Goal: Communication & Community: Answer question/provide support

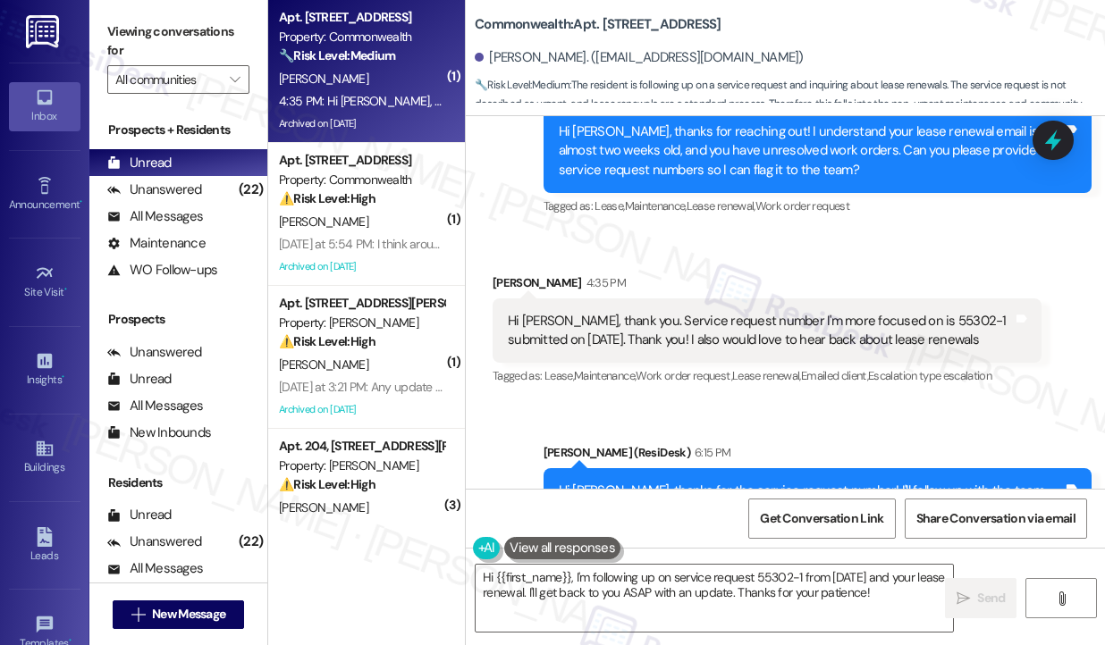
scroll to position [49017, 0]
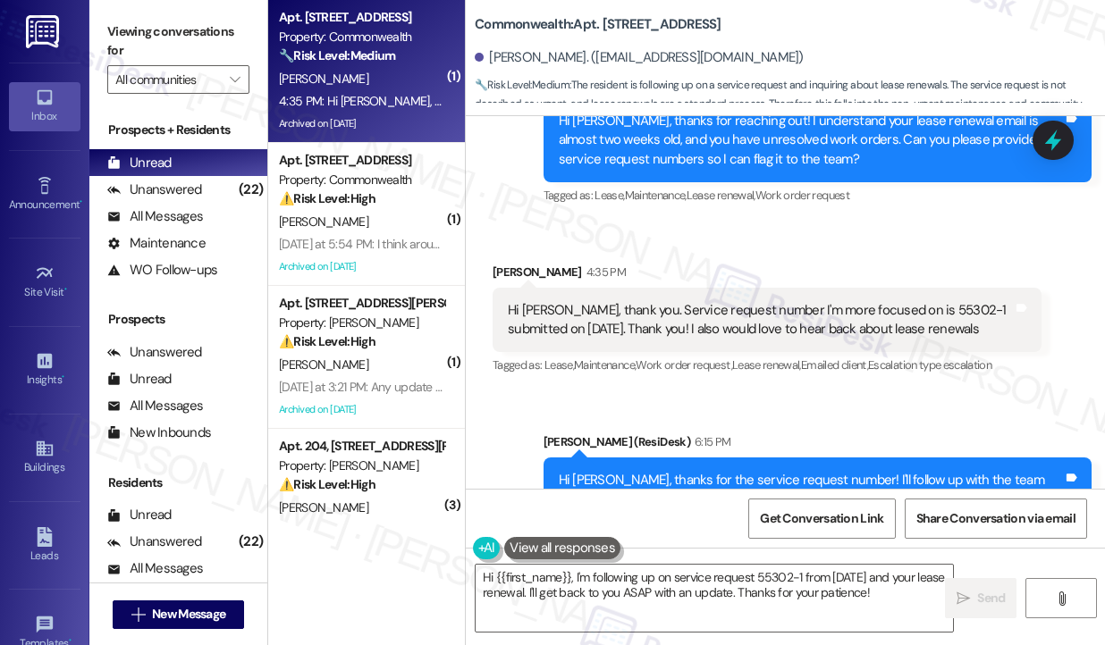
click at [844, 471] on div "Hi [PERSON_NAME], thanks for the service request number! I'll follow up with th…" at bounding box center [811, 499] width 505 height 57
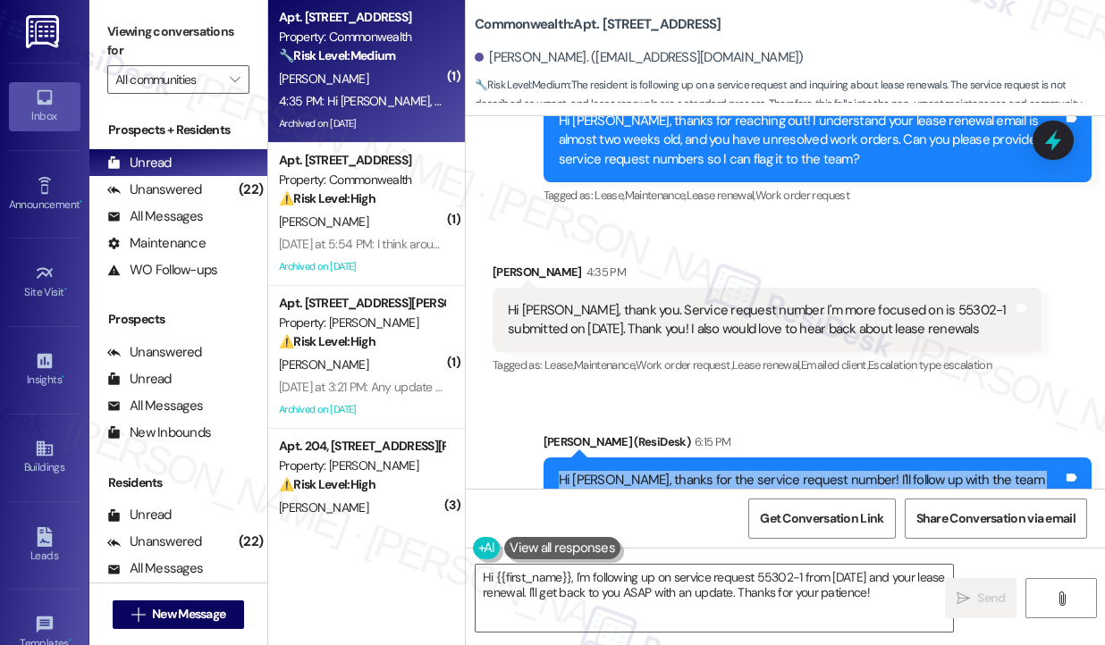
click at [844, 471] on div "Hi [PERSON_NAME], thanks for the service request number! I'll follow up with th…" at bounding box center [811, 499] width 505 height 57
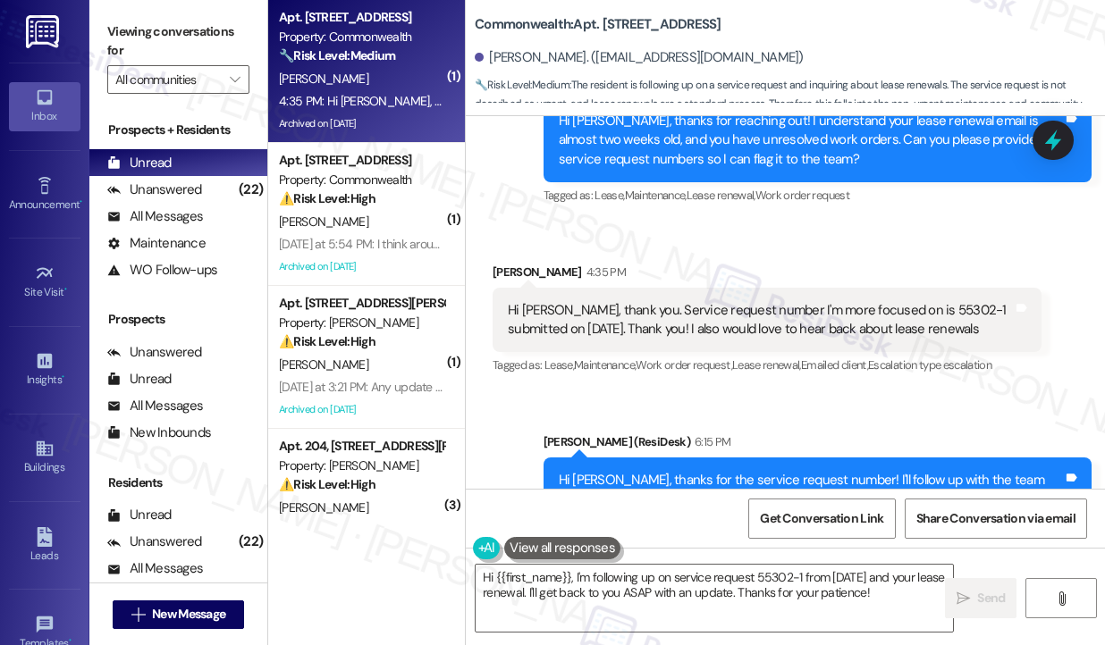
click at [754, 301] on div "Hi [PERSON_NAME], thank you. Service request number I'm more focused on is 5530…" at bounding box center [760, 320] width 505 height 38
drag, startPoint x: 746, startPoint y: 220, endPoint x: 806, endPoint y: 223, distance: 59.9
click at [806, 301] on div "Hi [PERSON_NAME], thank you. Service request number I'm more focused on is 5530…" at bounding box center [760, 320] width 505 height 38
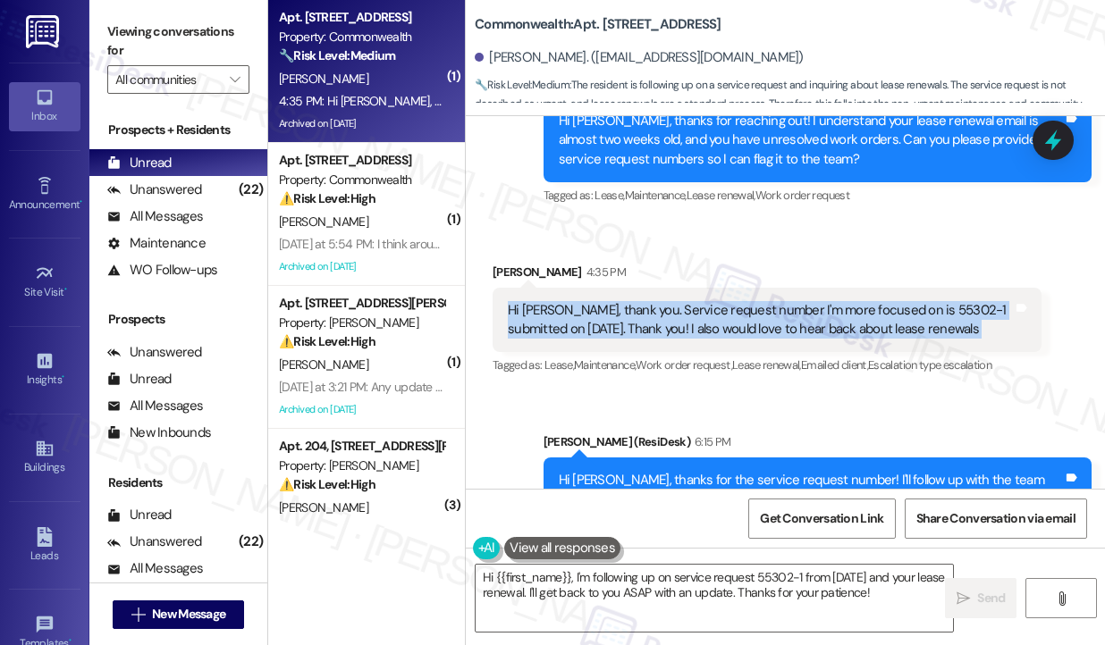
click at [806, 301] on div "Hi [PERSON_NAME], thank you. Service request number I'm more focused on is 5530…" at bounding box center [760, 320] width 505 height 38
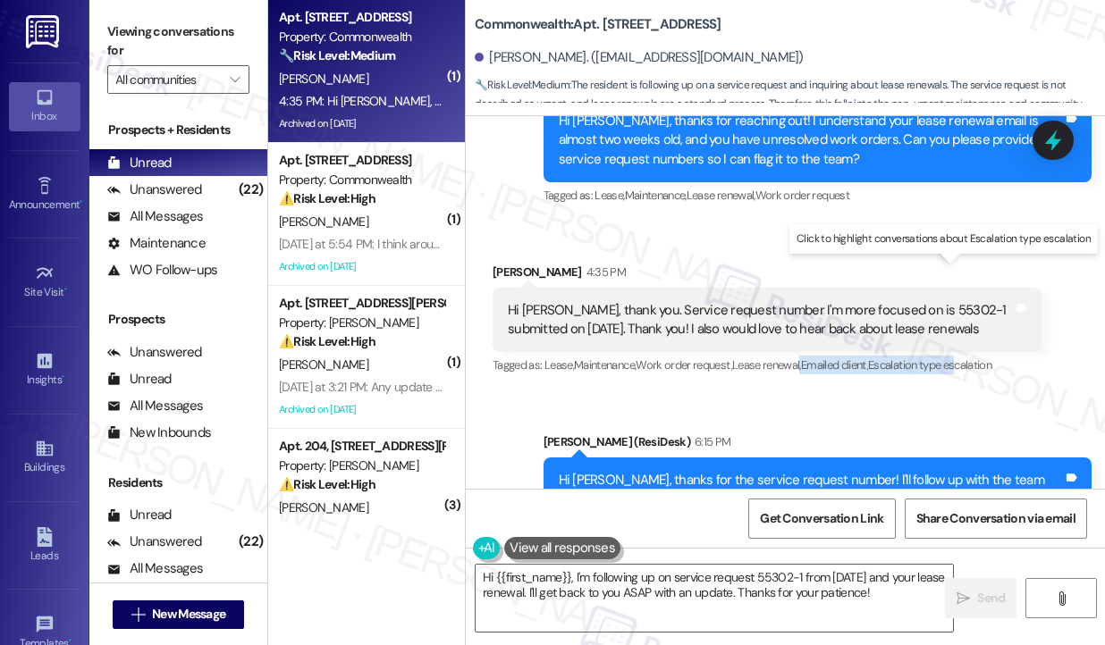
drag, startPoint x: 811, startPoint y: 274, endPoint x: 829, endPoint y: 254, distance: 27.8
click at [981, 352] on div "Tagged as: Lease , Click to highlight conversations about Lease Maintenance , C…" at bounding box center [766, 365] width 549 height 26
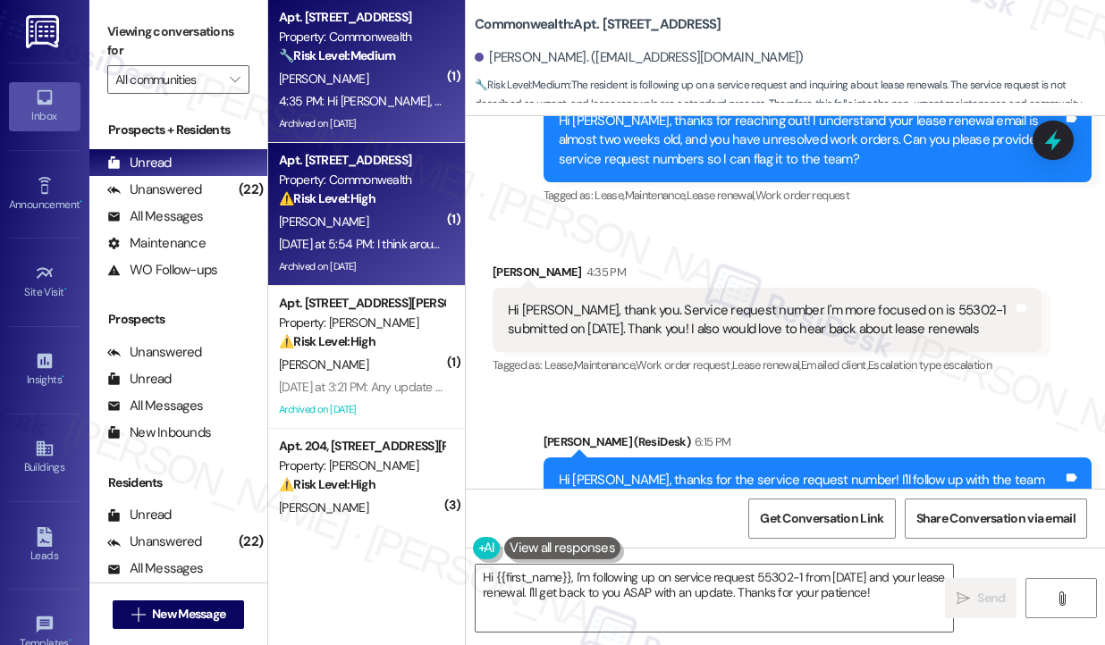
click at [346, 282] on div "Apt. [STREET_ADDRESS] Property: Commonwealth ⚠️ Risk Level: High The resident i…" at bounding box center [366, 214] width 197 height 143
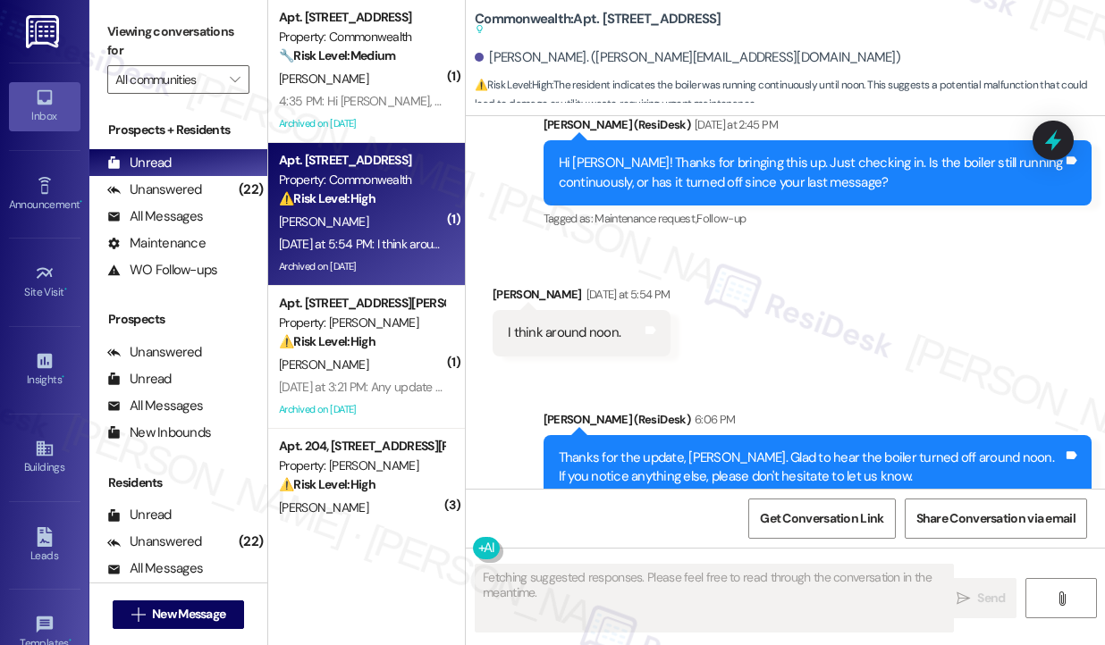
scroll to position [42996, 0]
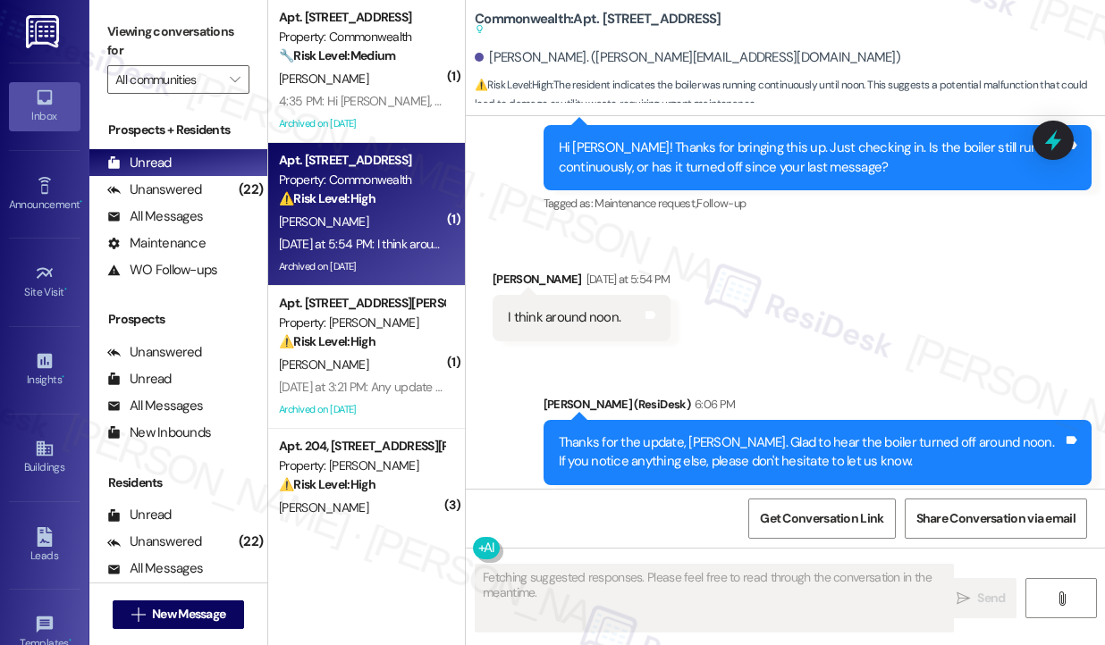
click at [641, 433] on div "Thanks for the update, [PERSON_NAME]. Glad to hear the boiler turned off around…" at bounding box center [811, 452] width 505 height 38
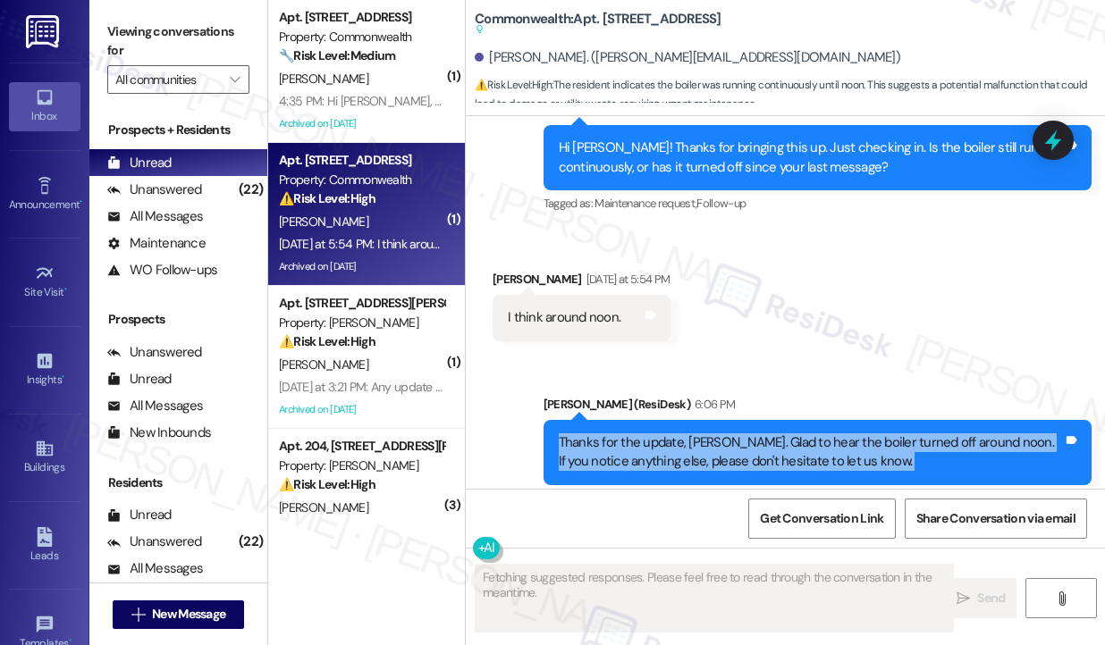
click at [641, 433] on div "Thanks for the update, [PERSON_NAME]. Glad to hear the boiler turned off around…" at bounding box center [811, 452] width 505 height 38
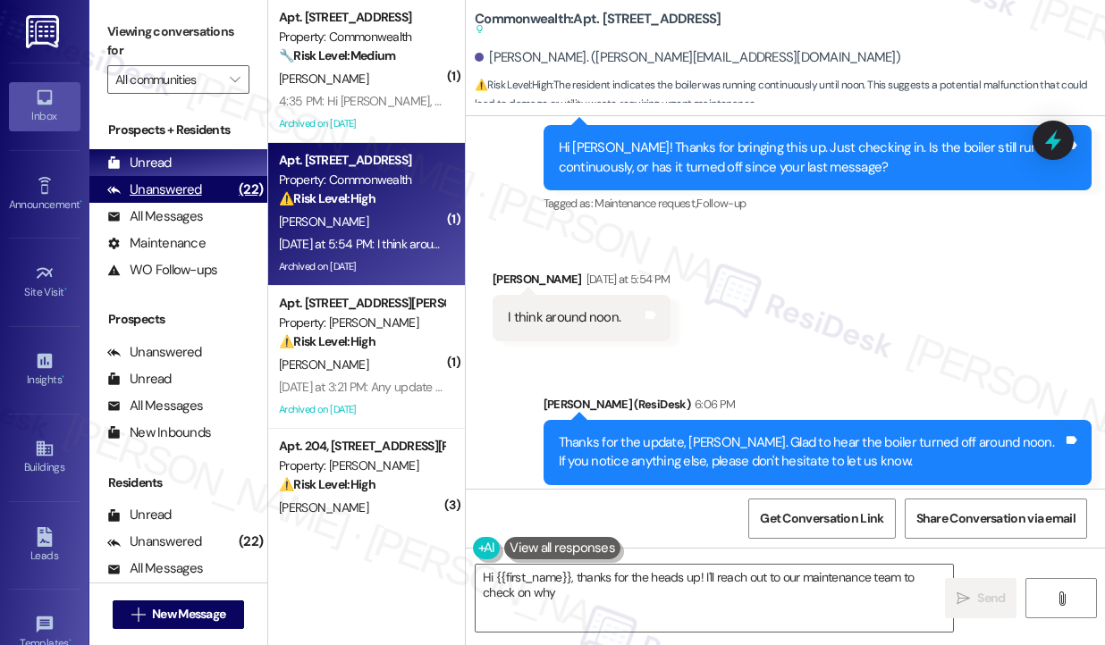
click at [182, 187] on div "Unanswered" at bounding box center [154, 190] width 95 height 19
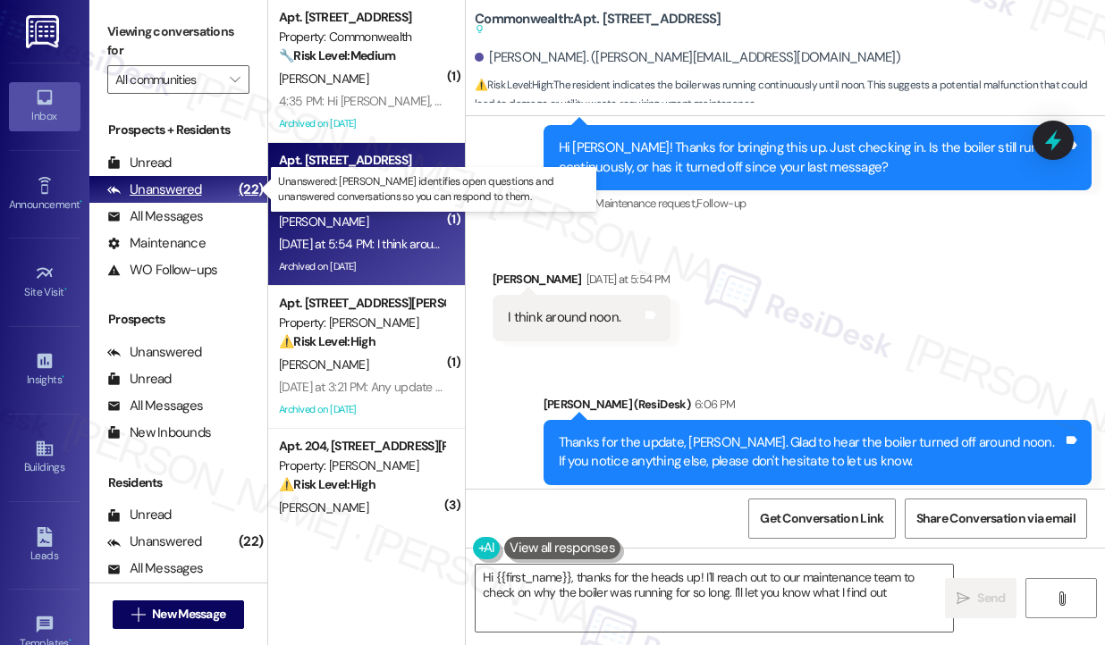
type textarea "Hi {{first_name}}, thanks for the heads up! I'll reach out to our maintenance t…"
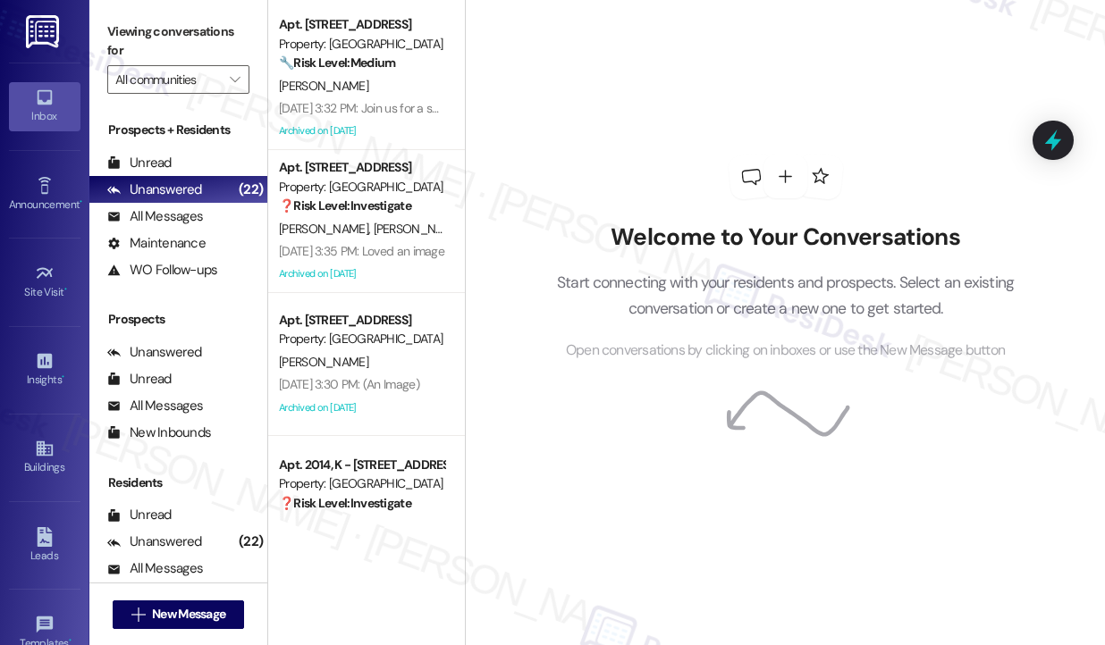
scroll to position [1341, 0]
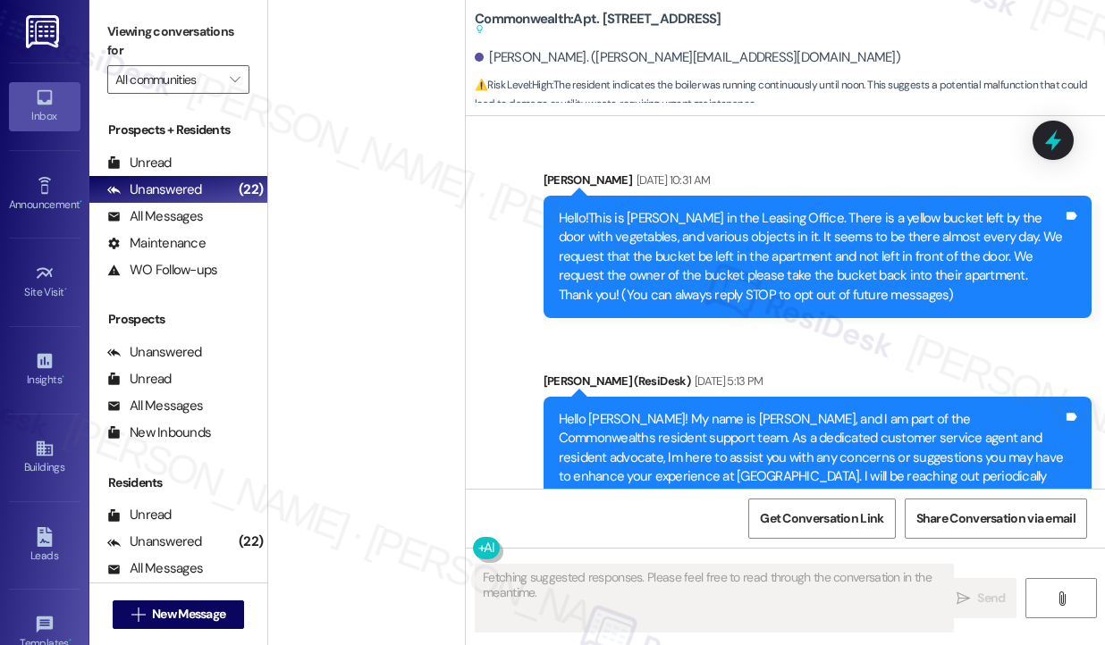
type textarea "Fetching suggested responses. Please feel free to read through the conversation…"
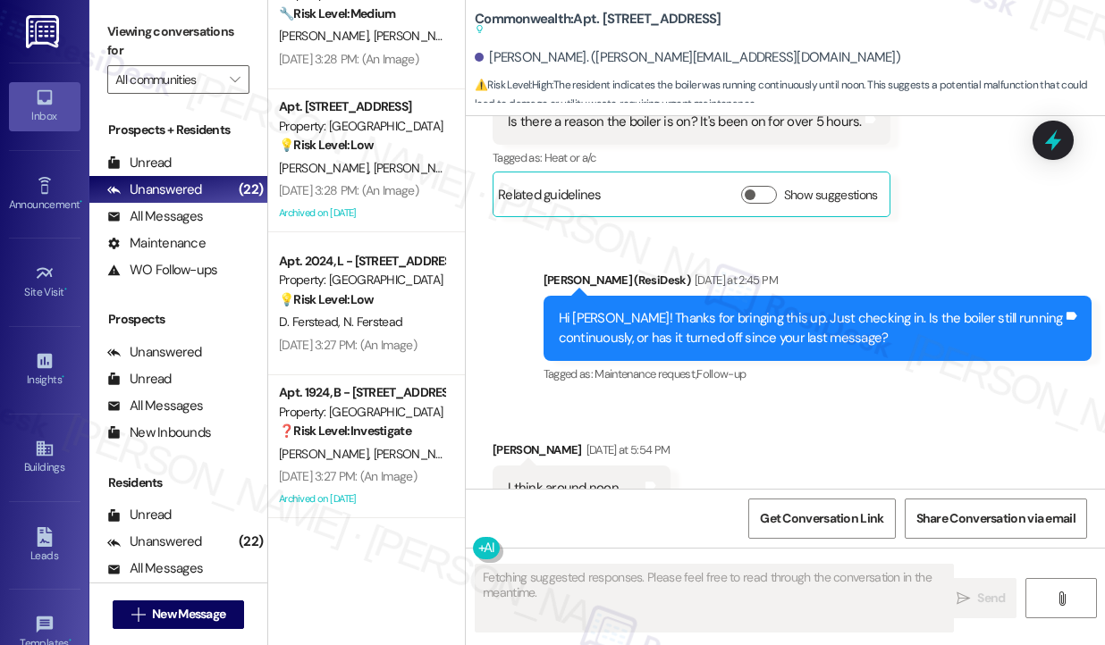
scroll to position [42825, 0]
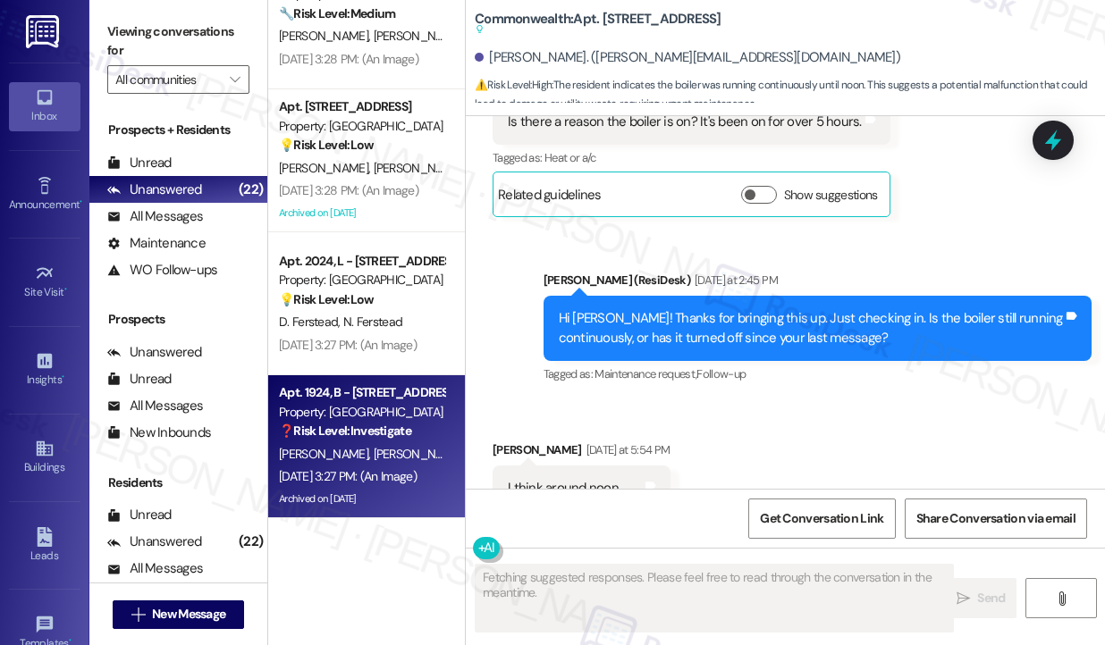
click at [397, 435] on strong "❓ Risk Level: Investigate" at bounding box center [345, 431] width 132 height 16
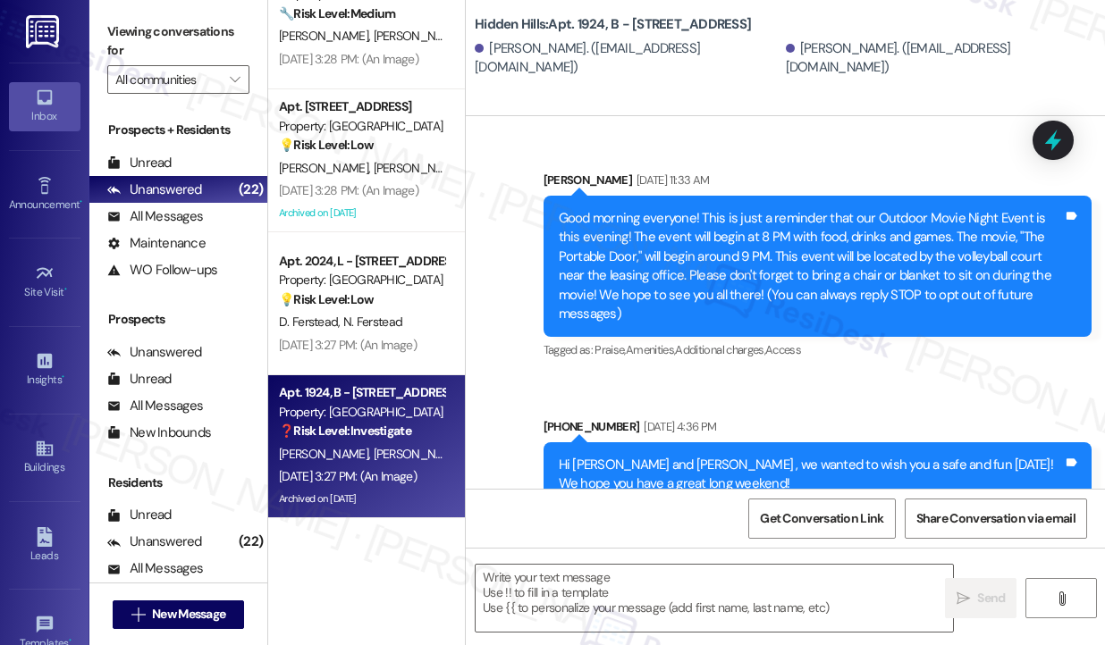
type textarea "Fetching suggested responses. Please feel free to read through the conversation…"
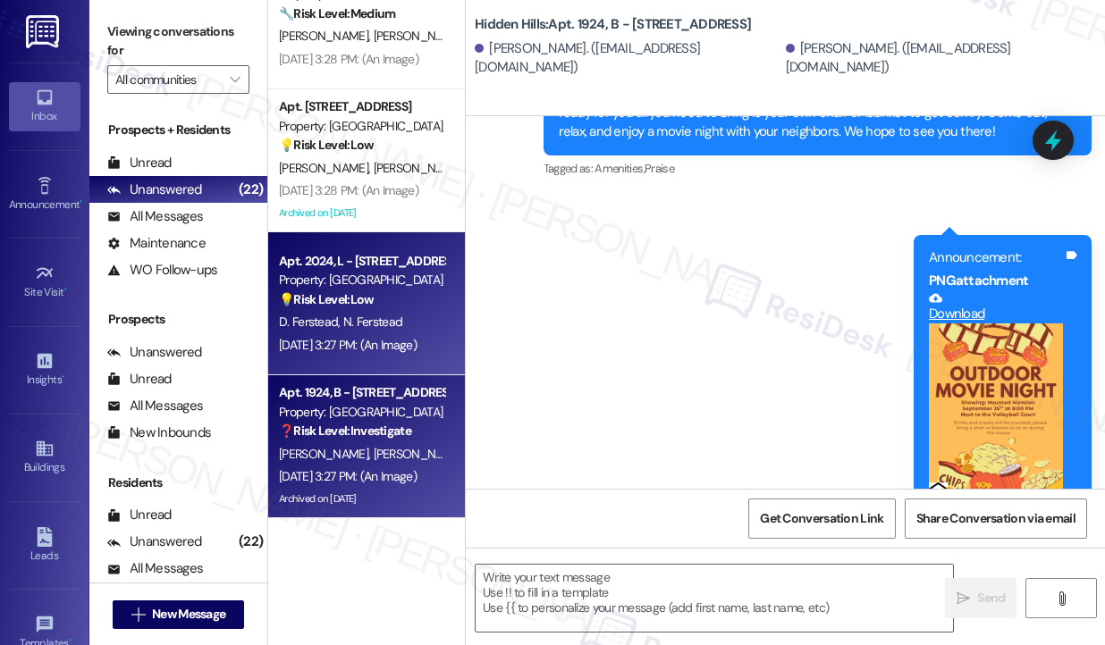
scroll to position [33208, 0]
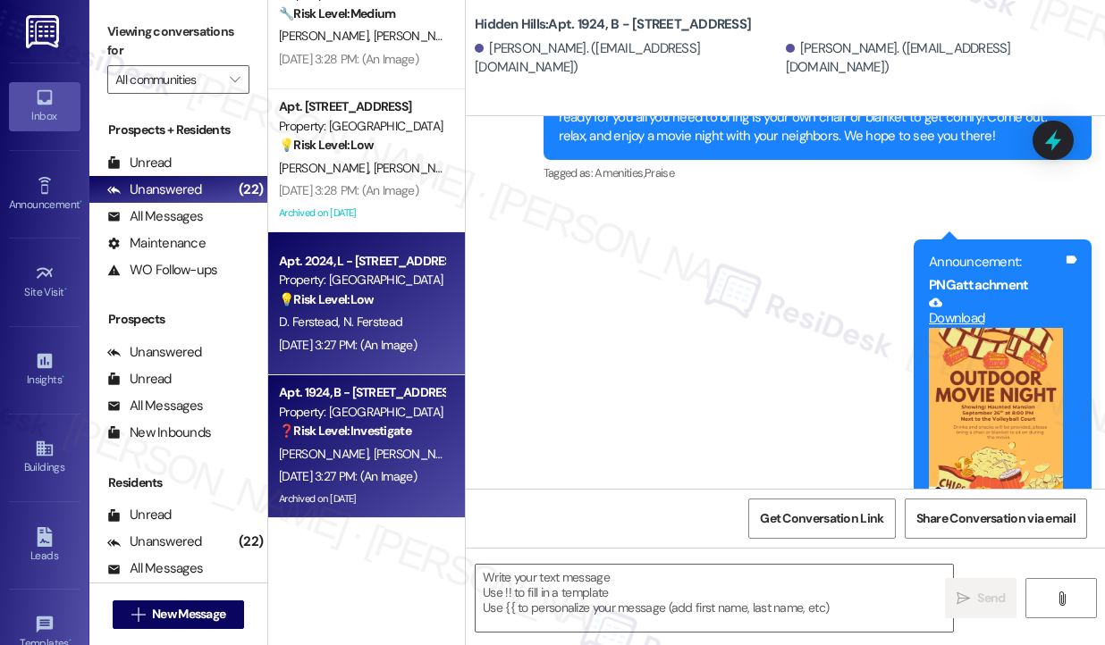
click at [351, 327] on span "N. Ferstead" at bounding box center [372, 322] width 59 height 16
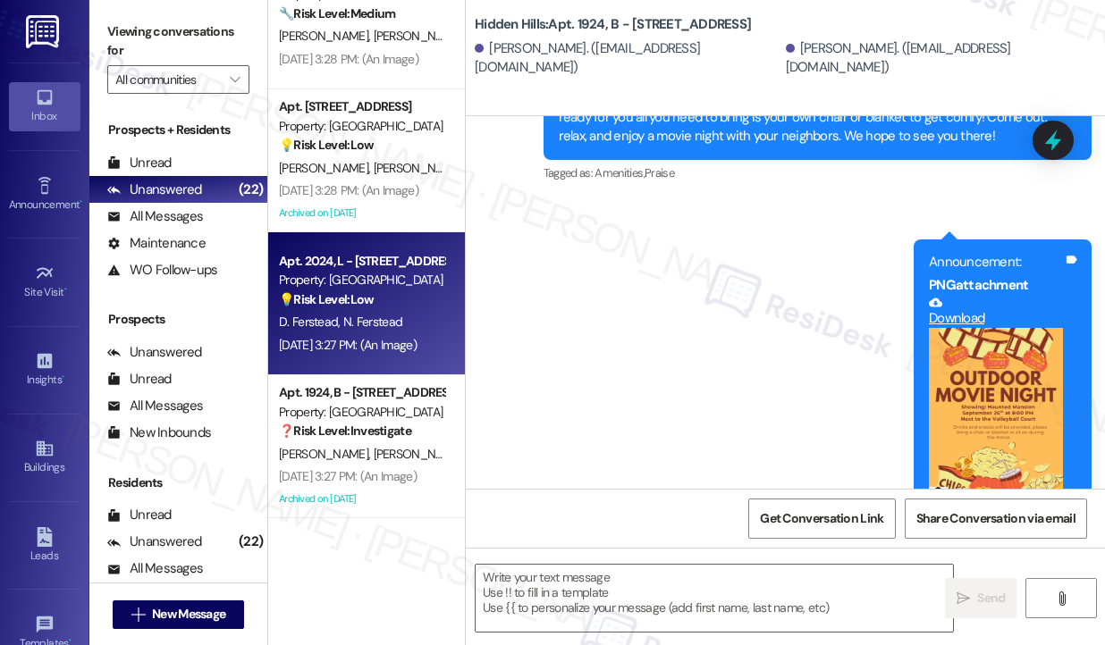
type textarea "Fetching suggested responses. Please feel free to read through the conversation…"
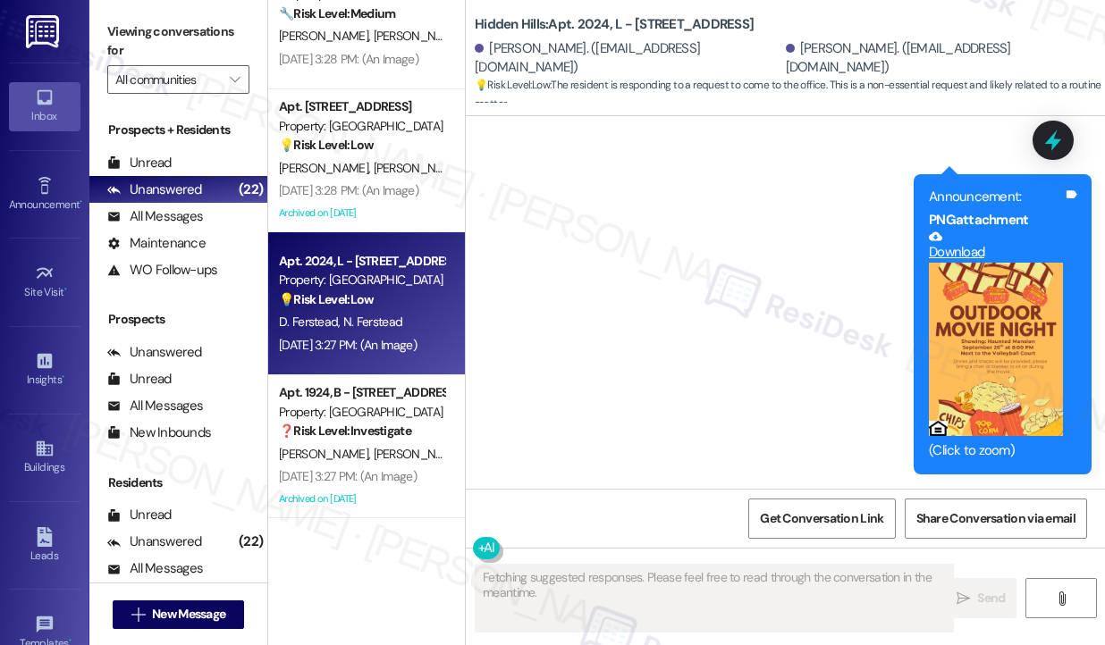
scroll to position [31548, 0]
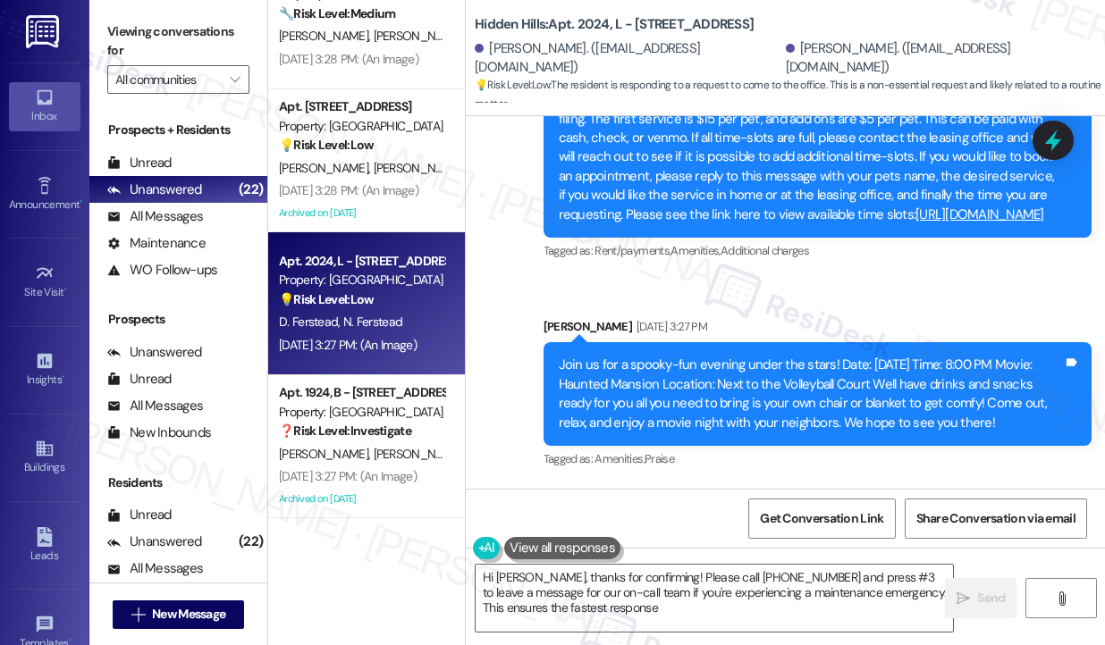
type textarea "Hi [PERSON_NAME], thanks for confirming! Please call [PHONE_NUMBER] and press #…"
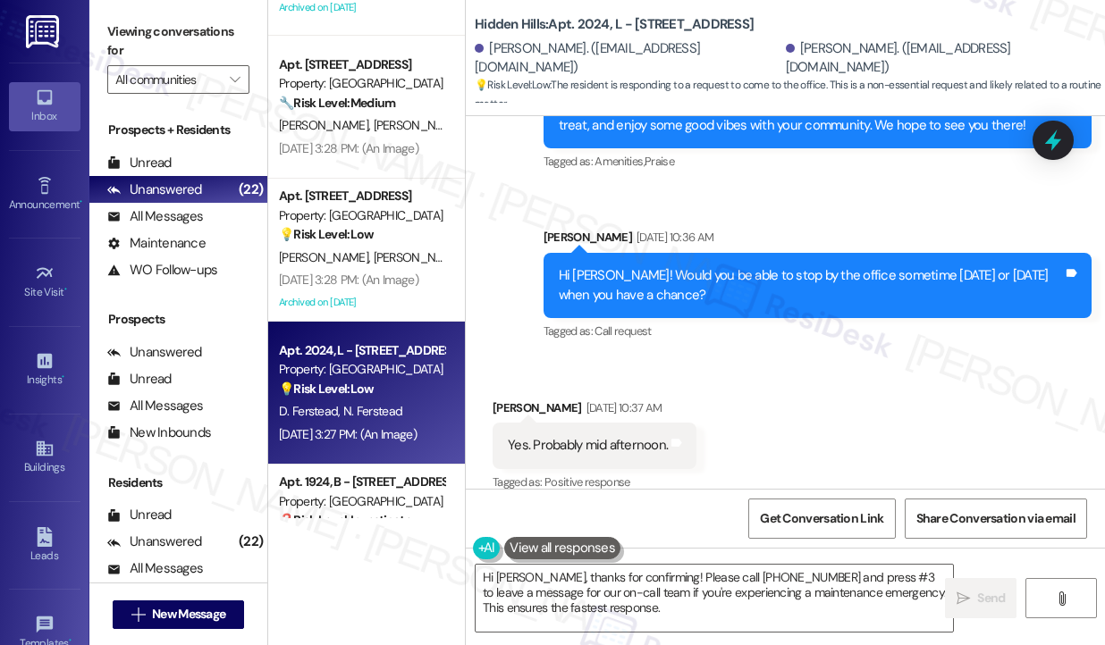
scroll to position [31012, 0]
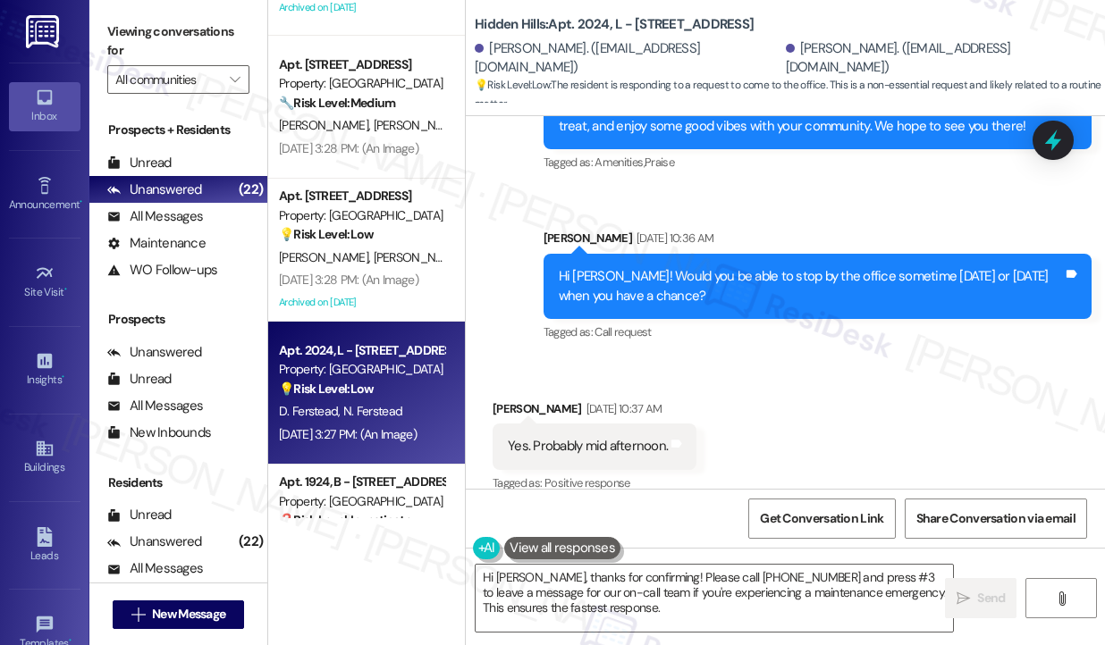
click at [660, 306] on div "Hi [PERSON_NAME]! Would you be able to stop by the office sometime [DATE] or [D…" at bounding box center [811, 286] width 505 height 38
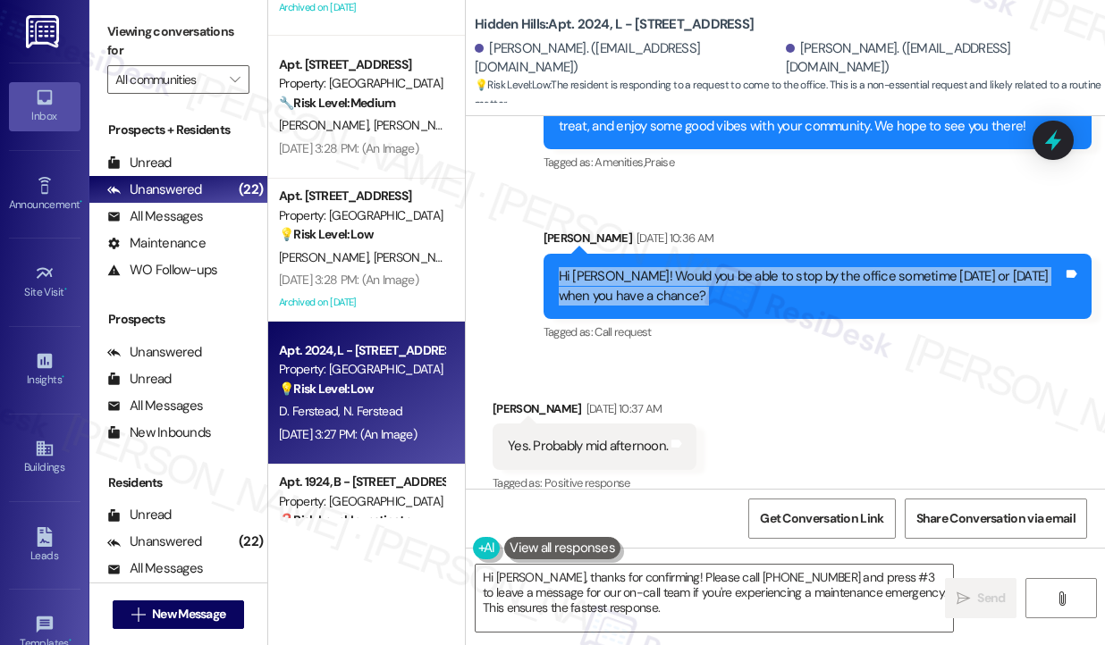
click at [660, 306] on div "Hi [PERSON_NAME]! Would you be able to stop by the office sometime [DATE] or [D…" at bounding box center [811, 286] width 505 height 38
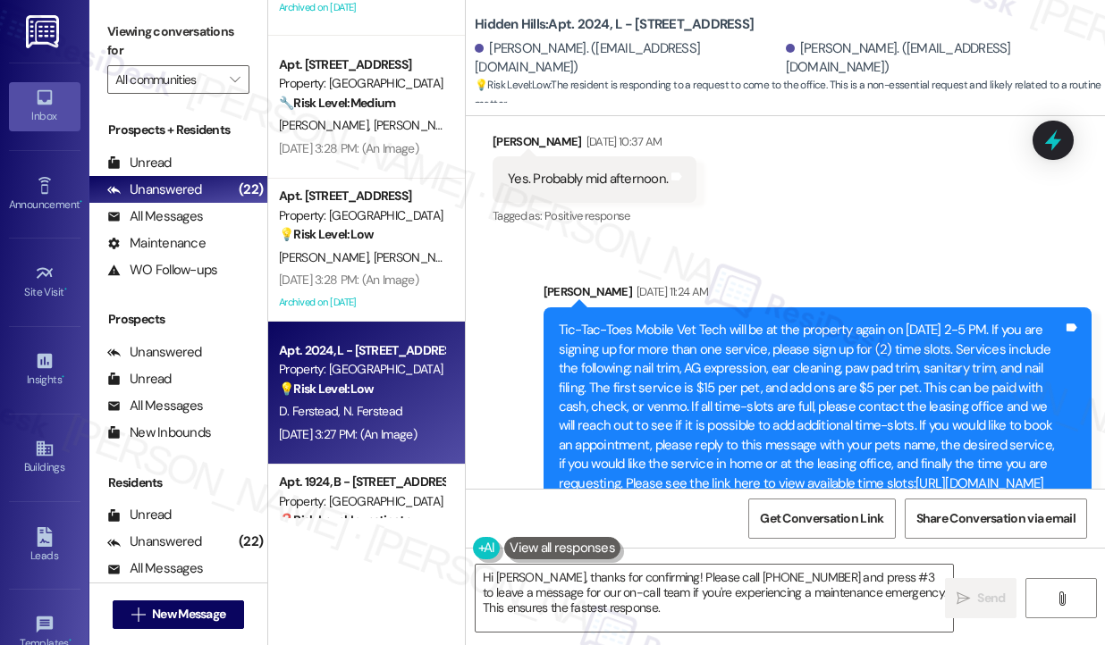
scroll to position [31280, 0]
click at [571, 201] on div "Yes. Probably mid afternoon. Tags and notes" at bounding box center [594, 179] width 204 height 46
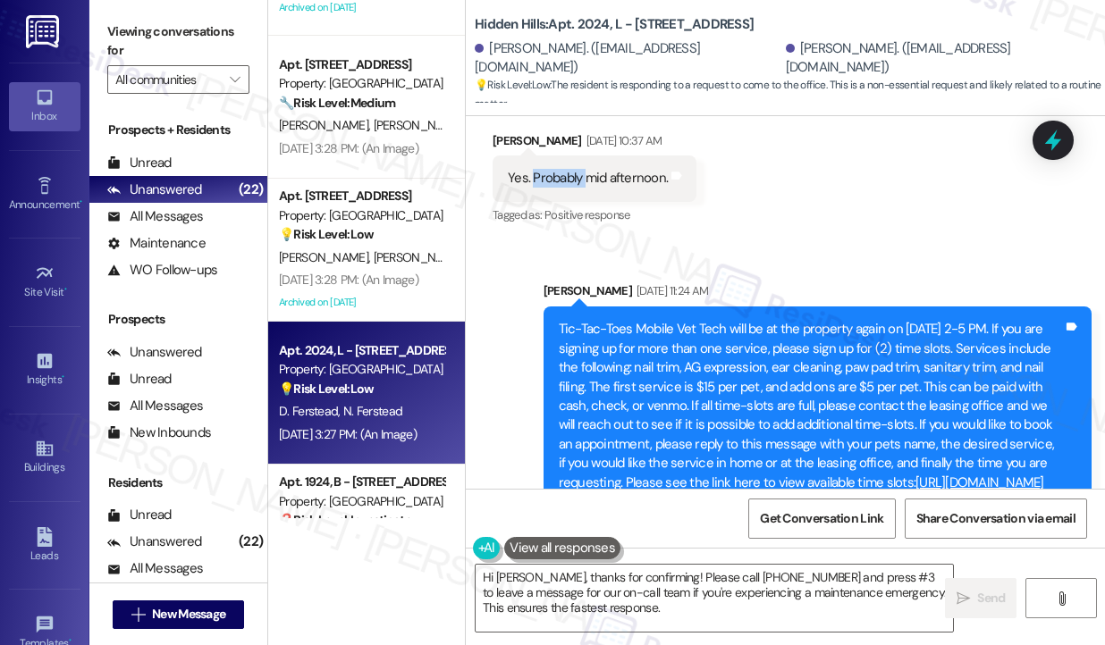
click at [571, 201] on div "Yes. Probably mid afternoon. Tags and notes" at bounding box center [594, 179] width 204 height 46
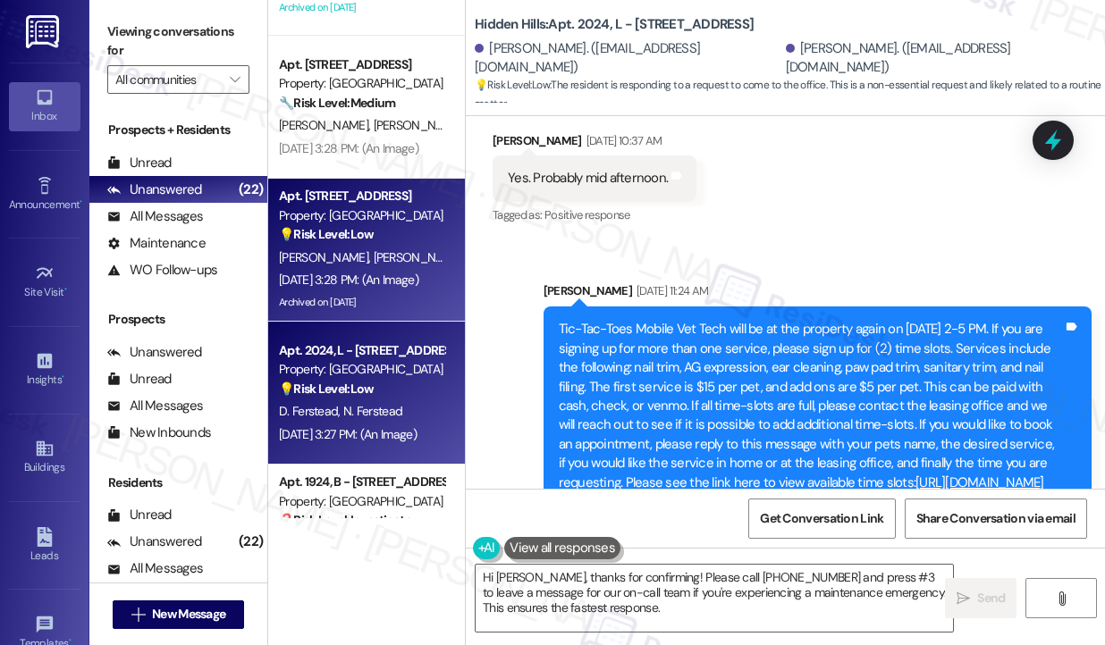
click at [329, 279] on div "[DATE] 3:28 PM: (An Image) [DATE] 3:28 PM: (An Image)" at bounding box center [348, 280] width 139 height 16
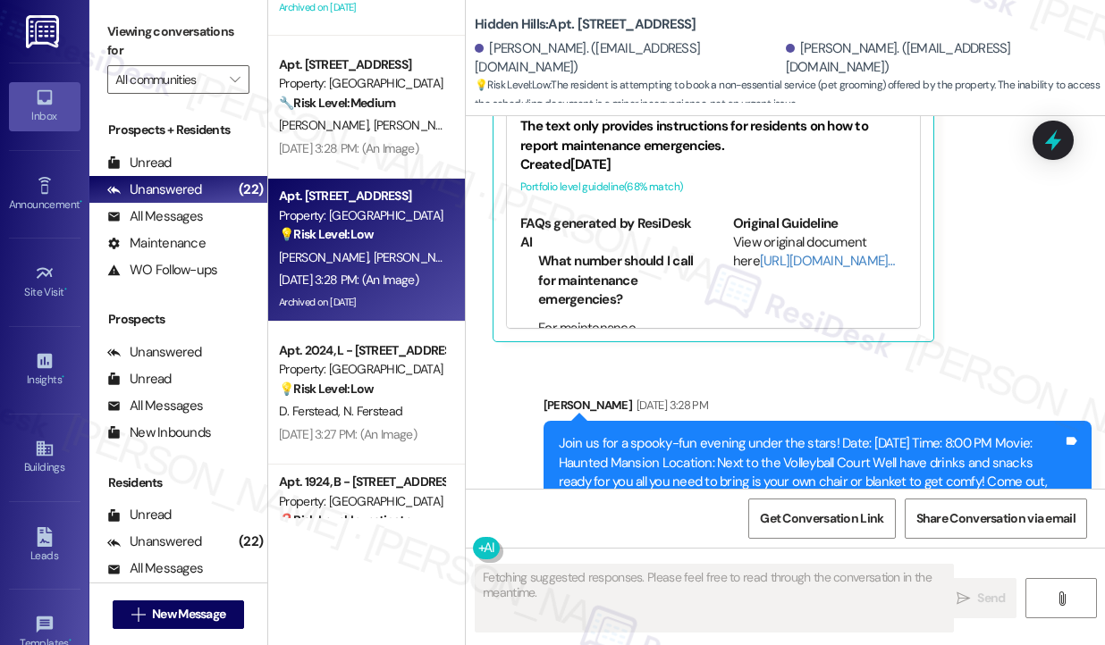
scroll to position [28591, 0]
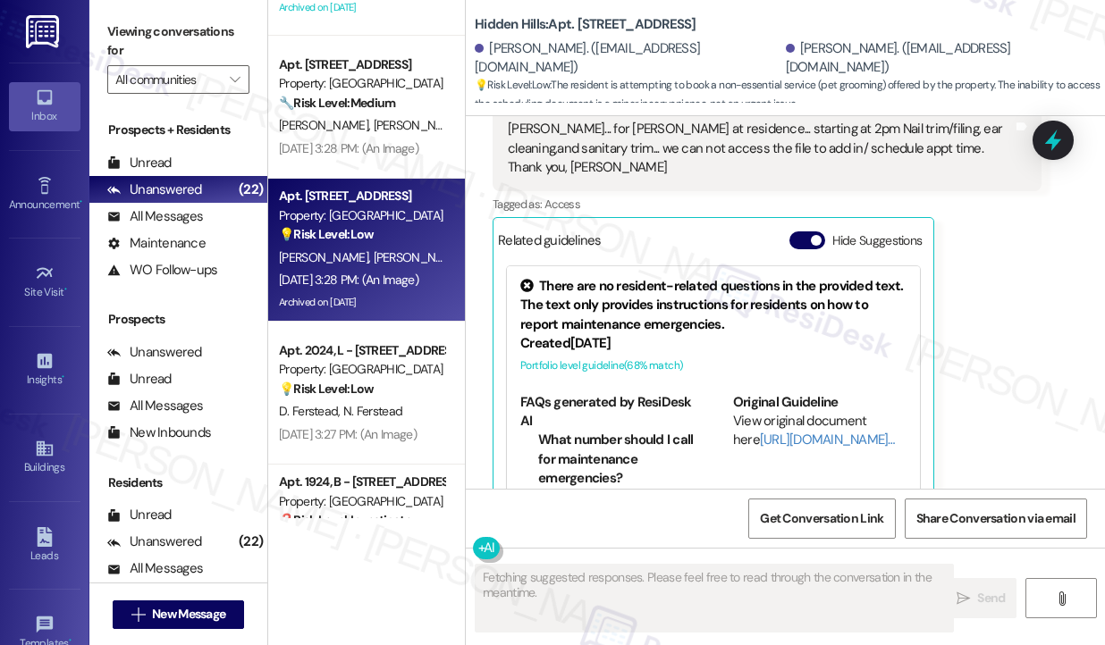
click at [560, 177] on div "[PERSON_NAME]... for [PERSON_NAME] at residence... starting at 2pm Nail trim/fi…" at bounding box center [760, 148] width 505 height 57
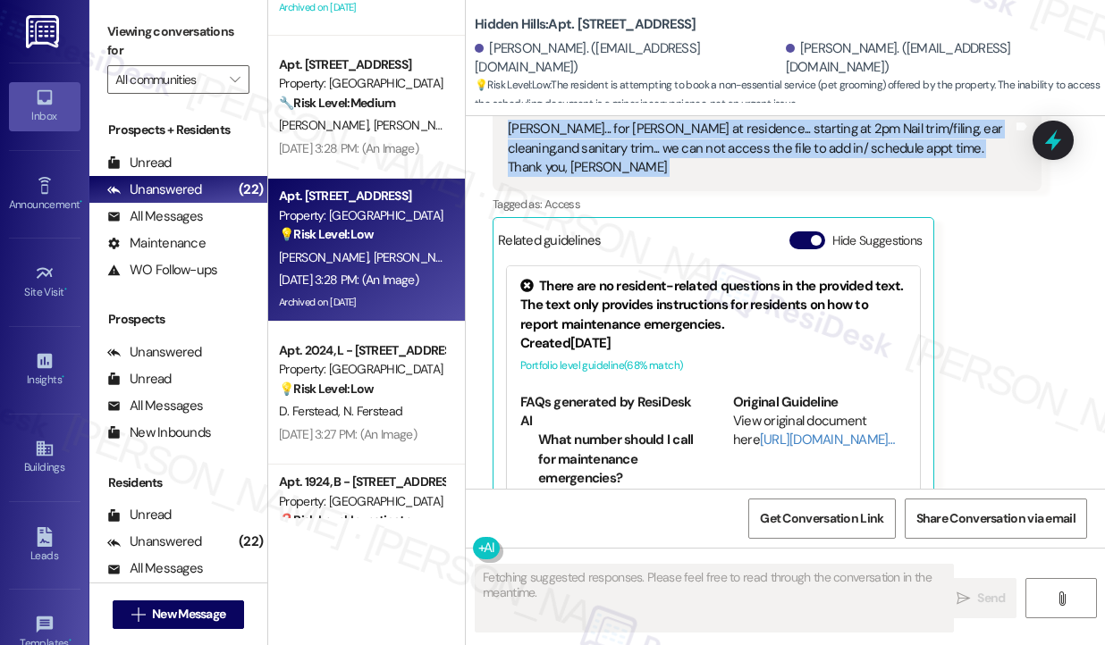
click at [560, 177] on div "[PERSON_NAME]... for [PERSON_NAME] at residence... starting at 2pm Nail trim/fi…" at bounding box center [760, 148] width 505 height 57
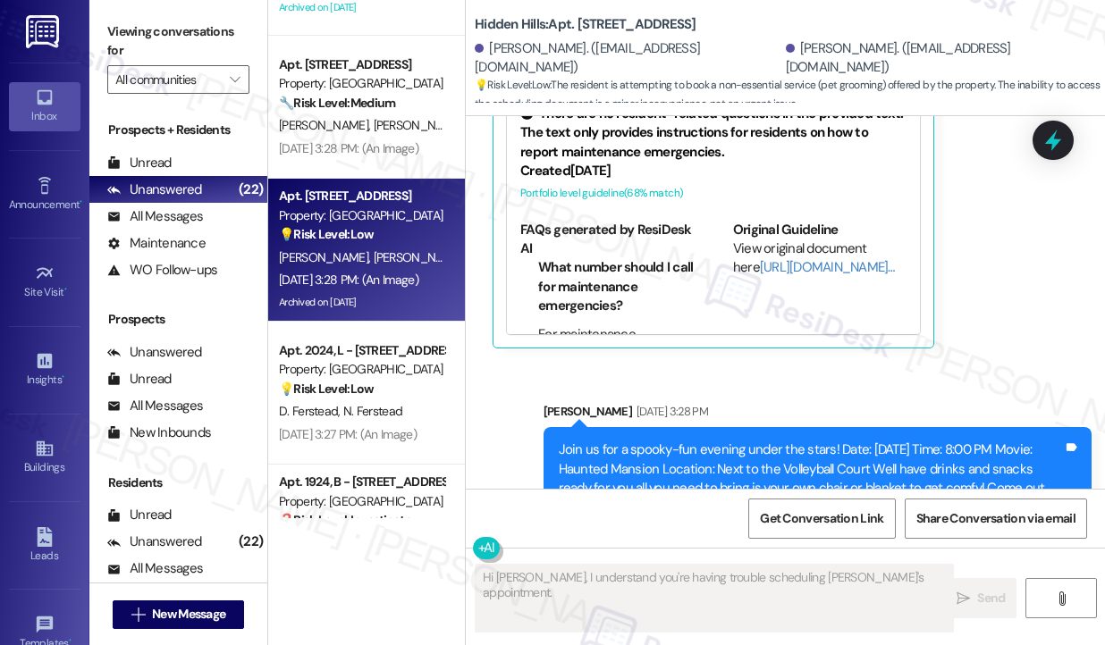
scroll to position [28948, 0]
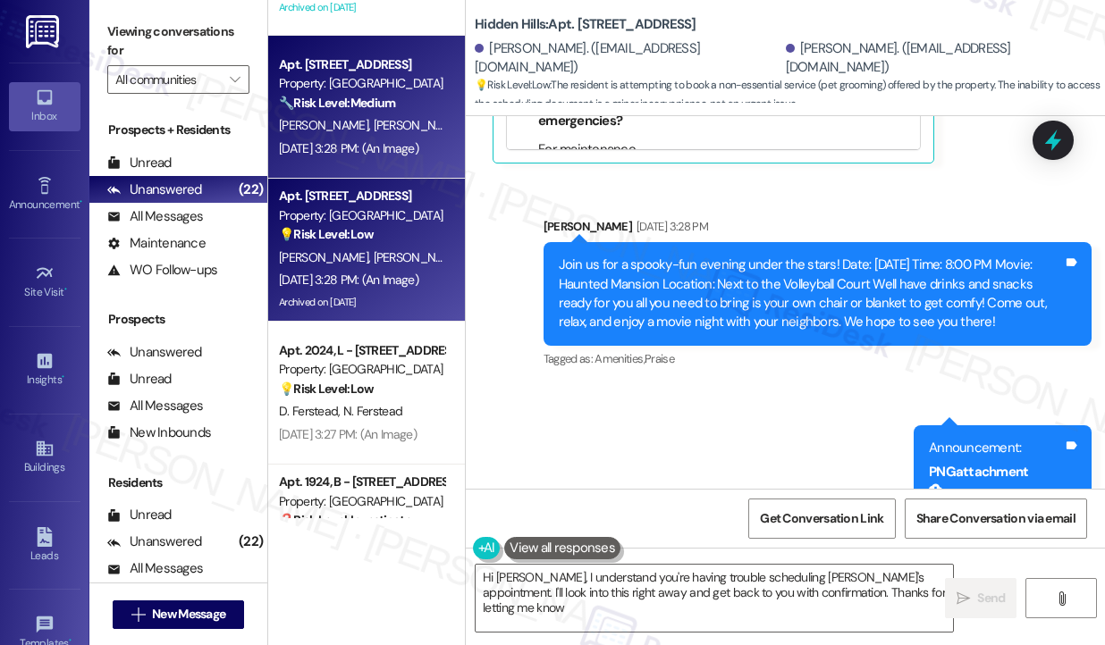
type textarea "Hi [PERSON_NAME], I understand you're having trouble scheduling [PERSON_NAME]'s…"
click at [353, 138] on div "[DATE] 3:28 PM: (An Image) [DATE] 3:28 PM: (An Image)" at bounding box center [361, 149] width 169 height 22
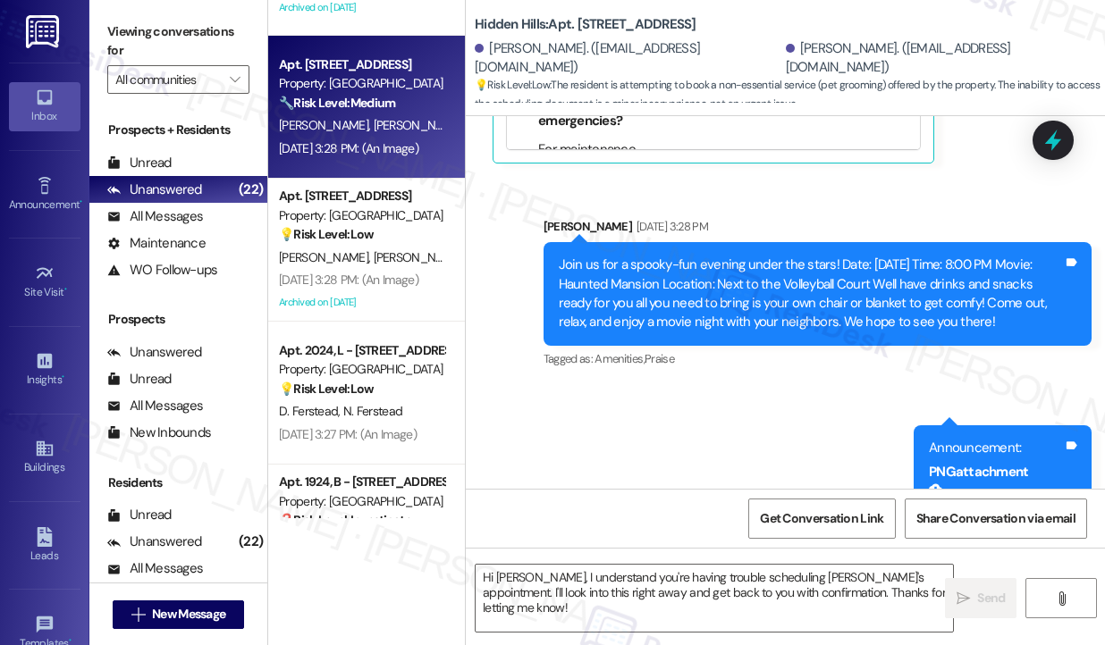
type textarea "Fetching suggested responses. Please feel free to read through the conversation…"
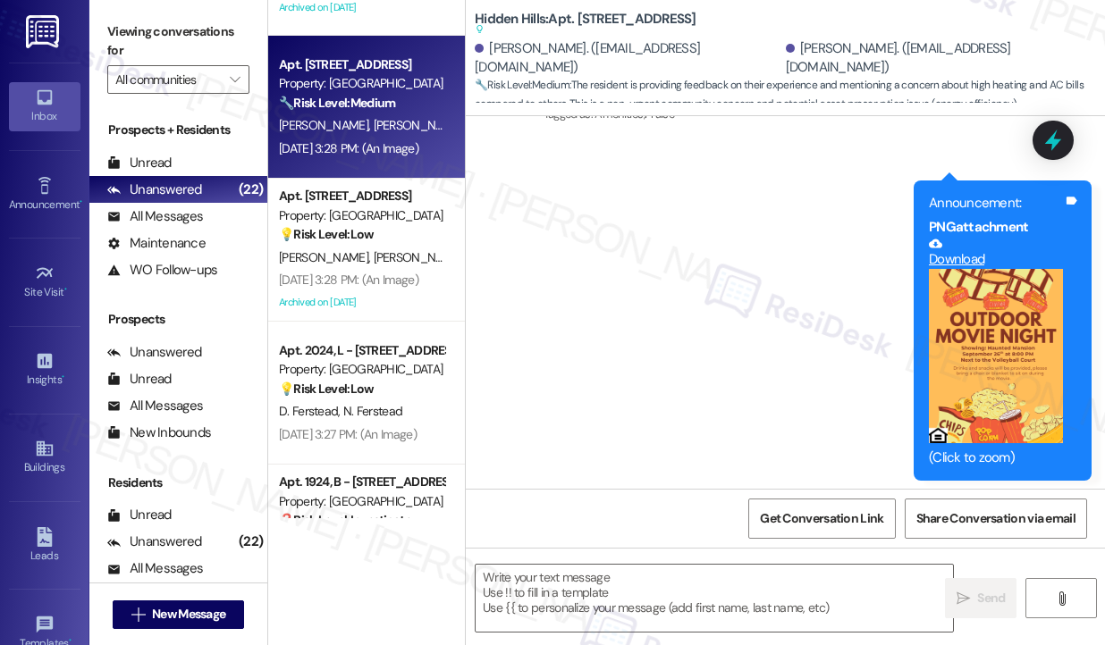
type textarea "Fetching suggested responses. Please feel free to read through the conversation…"
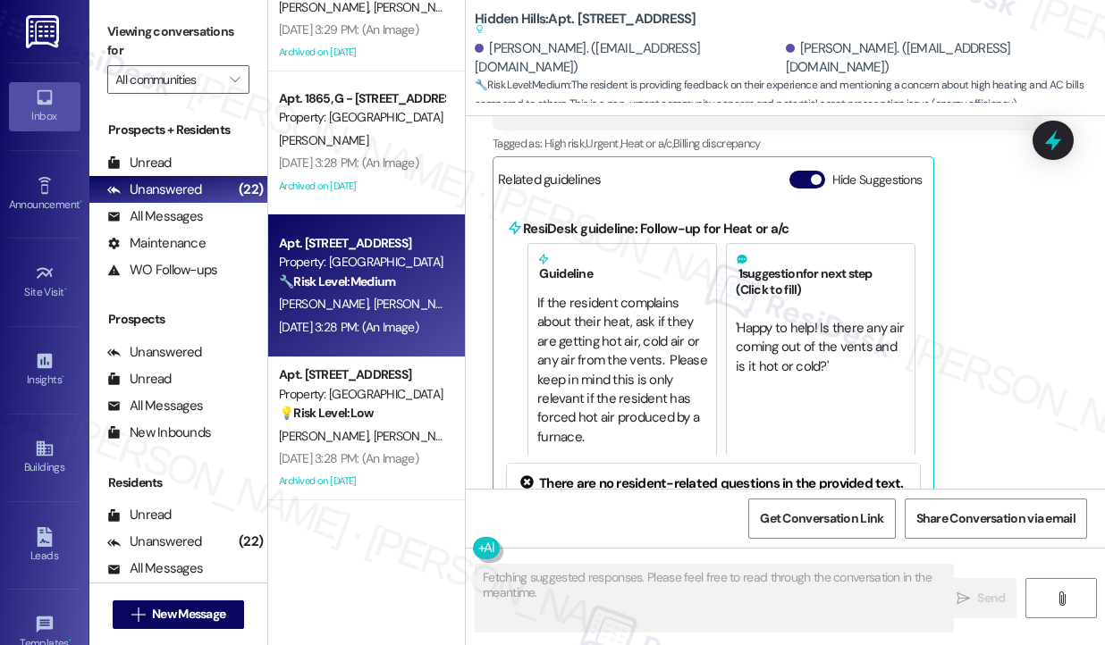
scroll to position [1805, 0]
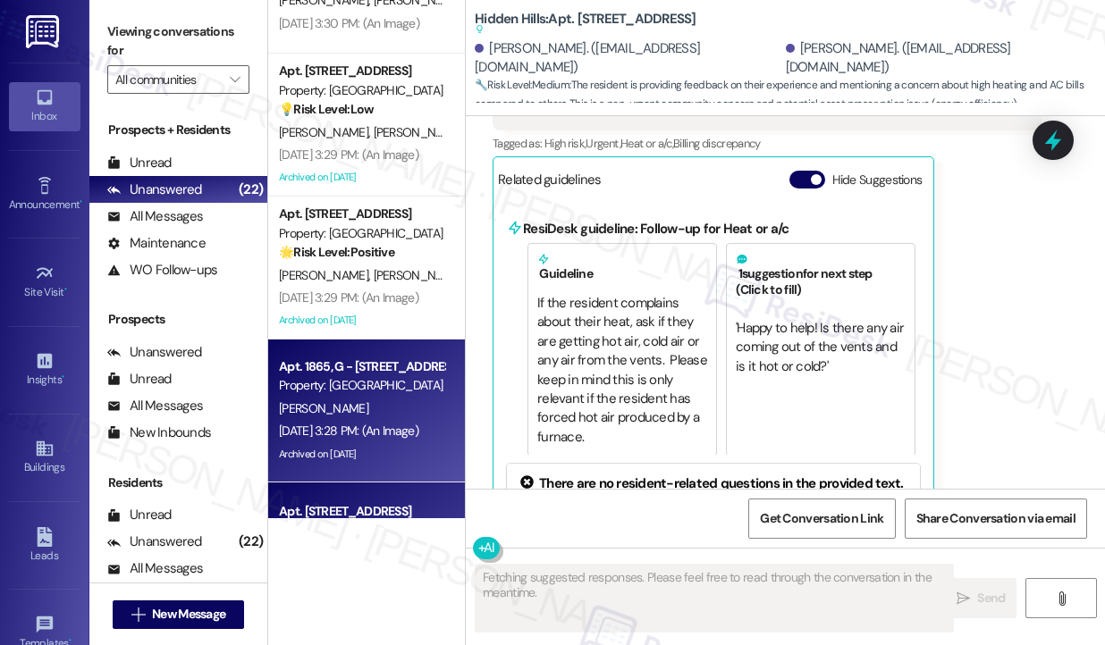
click at [372, 391] on div "Property: [GEOGRAPHIC_DATA]" at bounding box center [361, 385] width 165 height 19
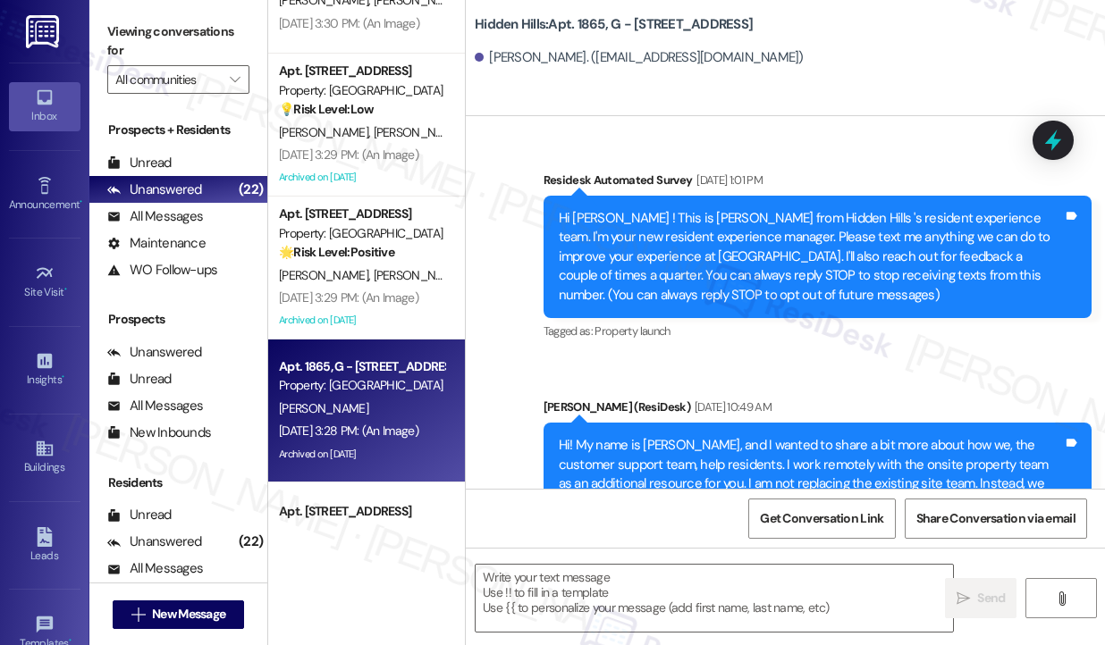
type textarea "Fetching suggested responses. Please feel free to read through the conversation…"
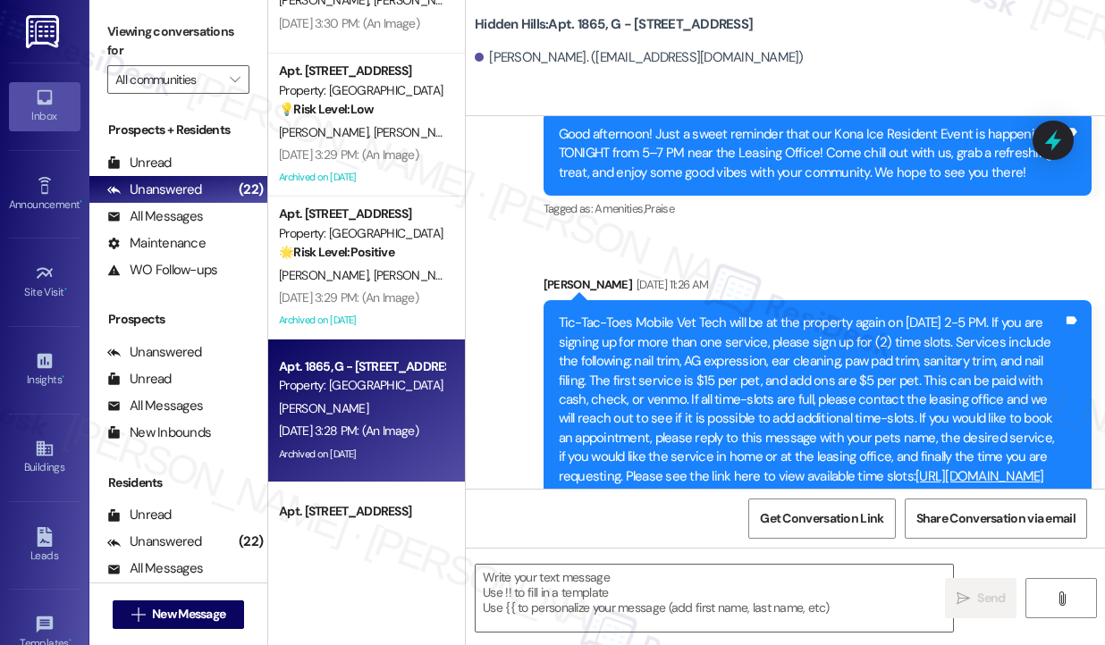
scroll to position [31435, 0]
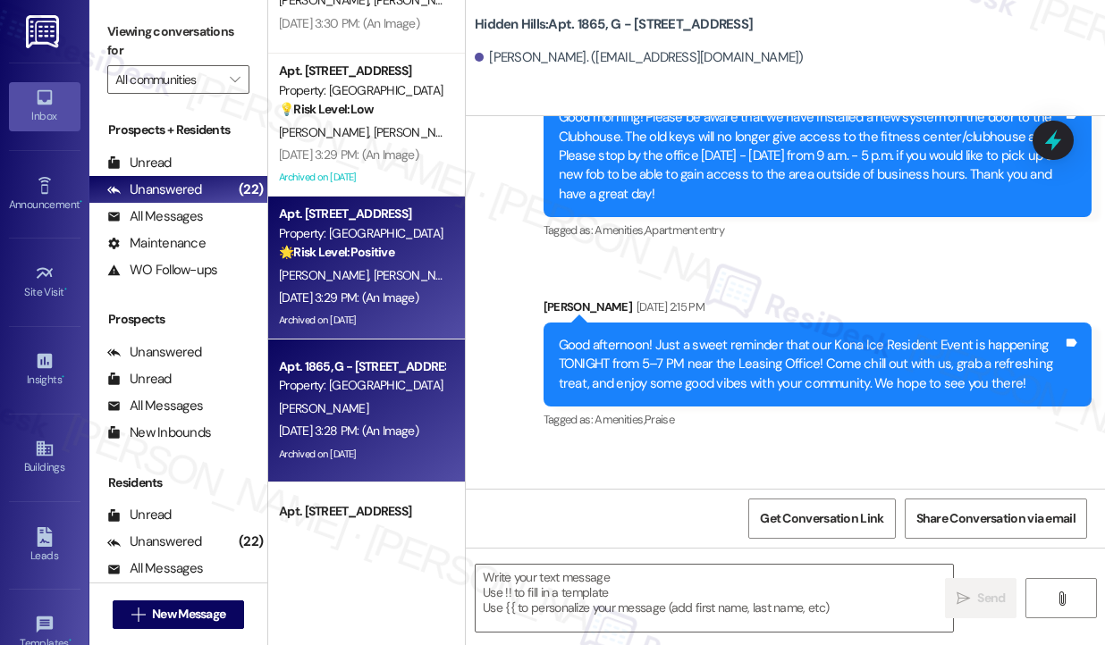
click at [391, 257] on strong "🌟 Risk Level: Positive" at bounding box center [336, 252] width 115 height 16
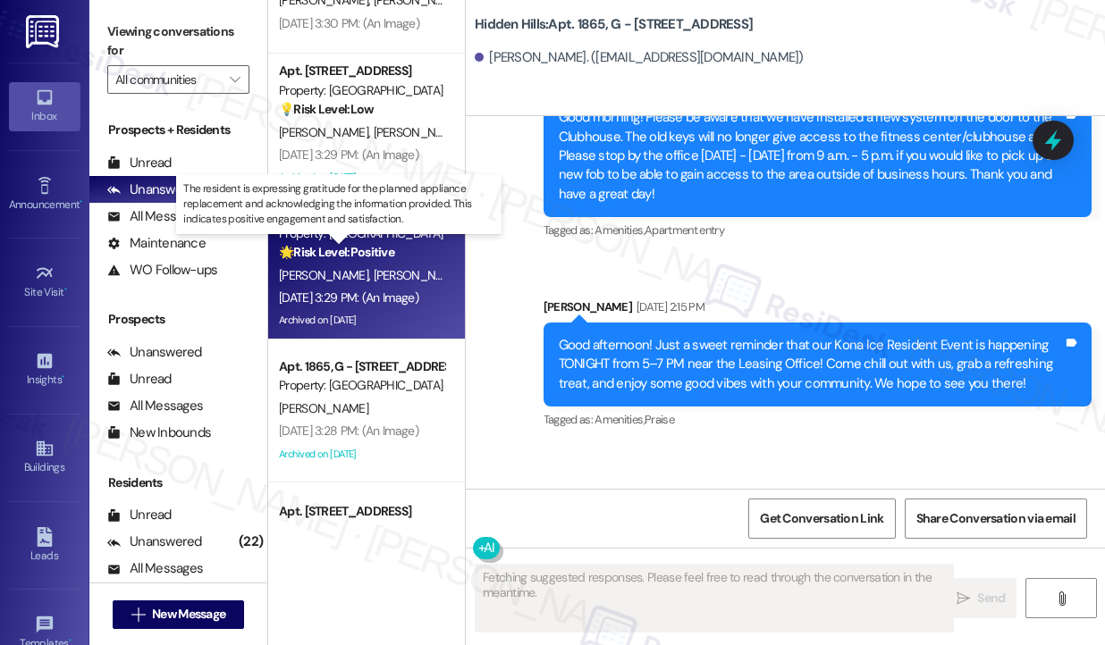
type textarea "Fetching suggested responses. Please feel free to read through the conversation…"
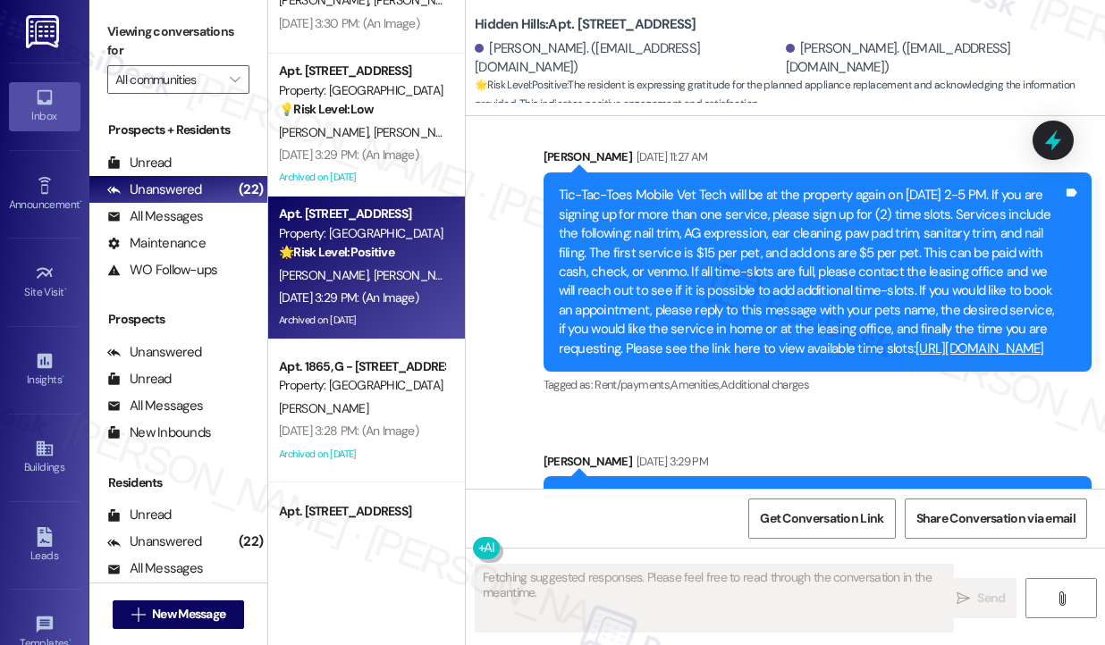
scroll to position [31083, 0]
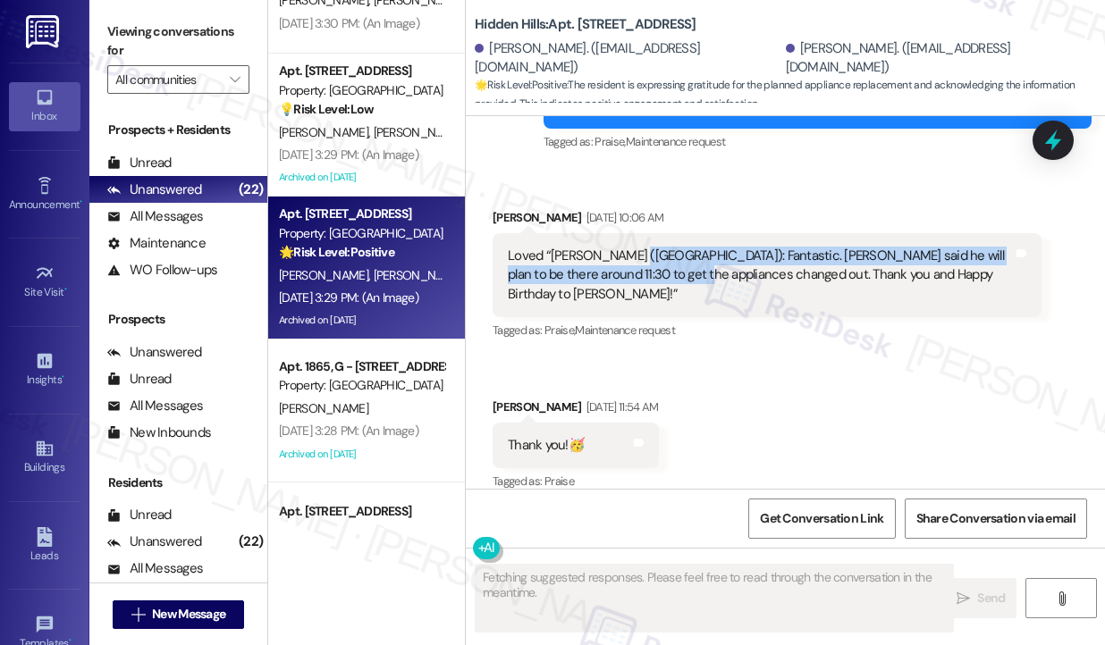
drag, startPoint x: 633, startPoint y: 260, endPoint x: 676, endPoint y: 273, distance: 44.7
click at [671, 271] on div "Loved “[PERSON_NAME] ([GEOGRAPHIC_DATA]): Fantastic. [PERSON_NAME] said he will…" at bounding box center [760, 275] width 505 height 57
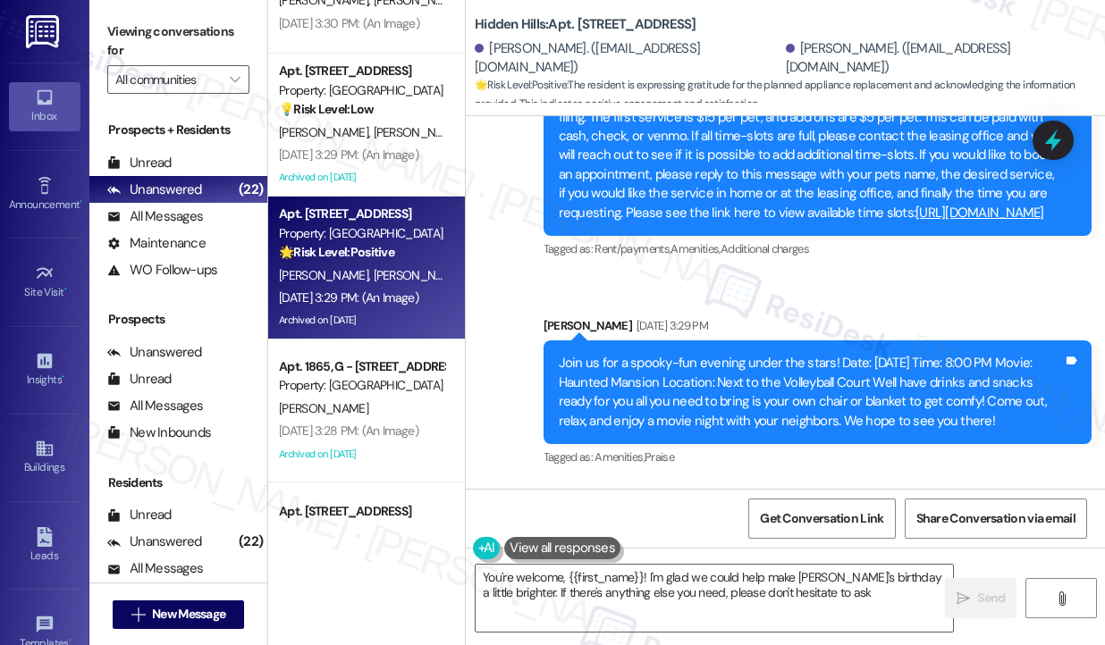
type textarea "You're welcome, {{first_name}}! I'm glad we could help make [PERSON_NAME]'s bir…"
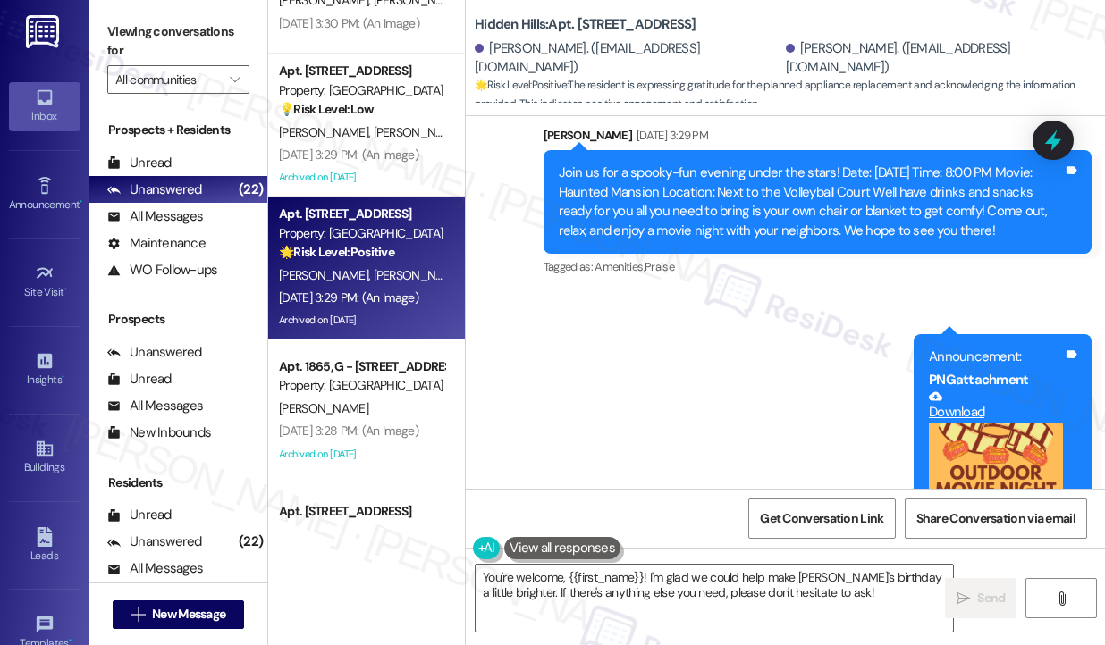
scroll to position [1537, 0]
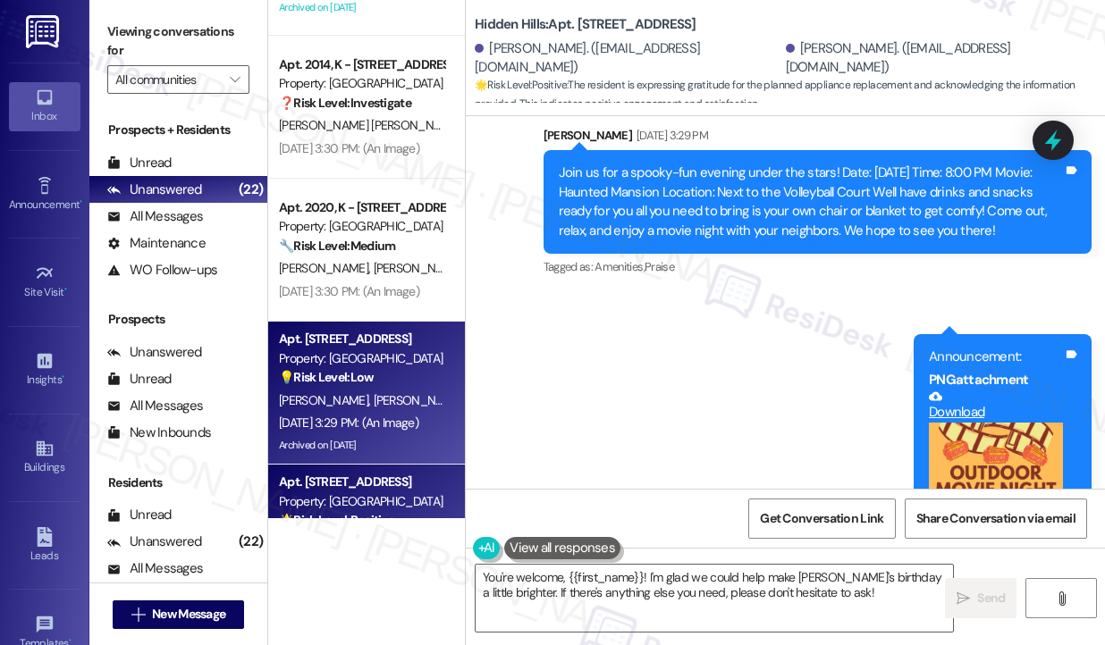
click at [399, 362] on div "Property: [GEOGRAPHIC_DATA]" at bounding box center [361, 358] width 165 height 19
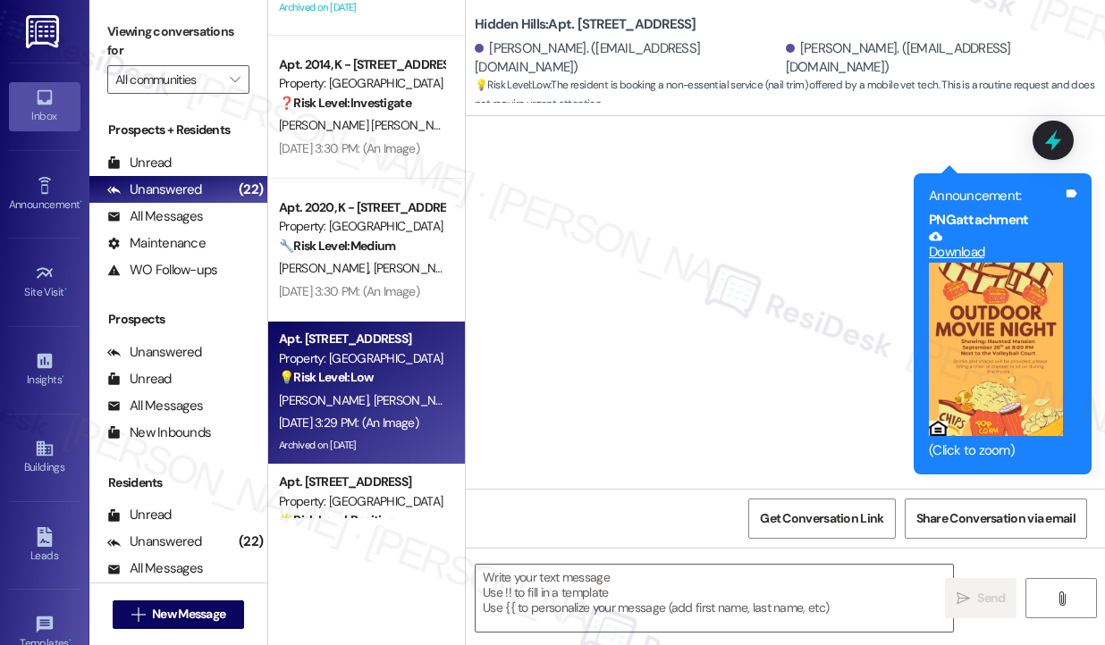
type textarea "Fetching suggested responses. Please feel free to read through the conversation…"
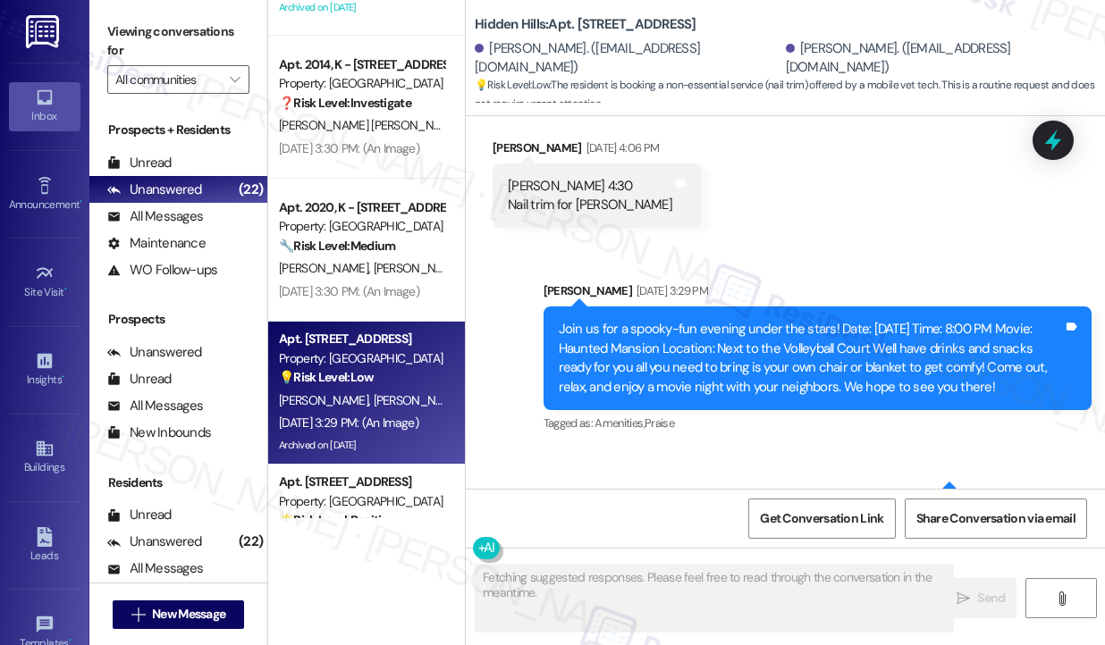
scroll to position [28212, 0]
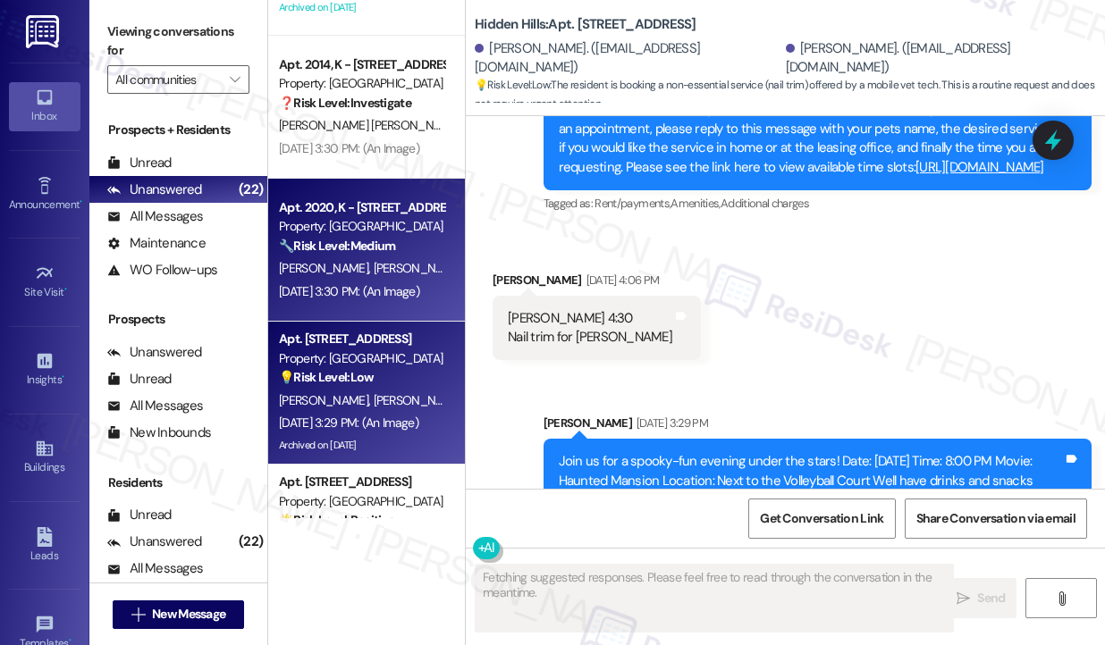
click at [357, 203] on div "Apt. 2020, K - [STREET_ADDRESS]" at bounding box center [361, 207] width 165 height 19
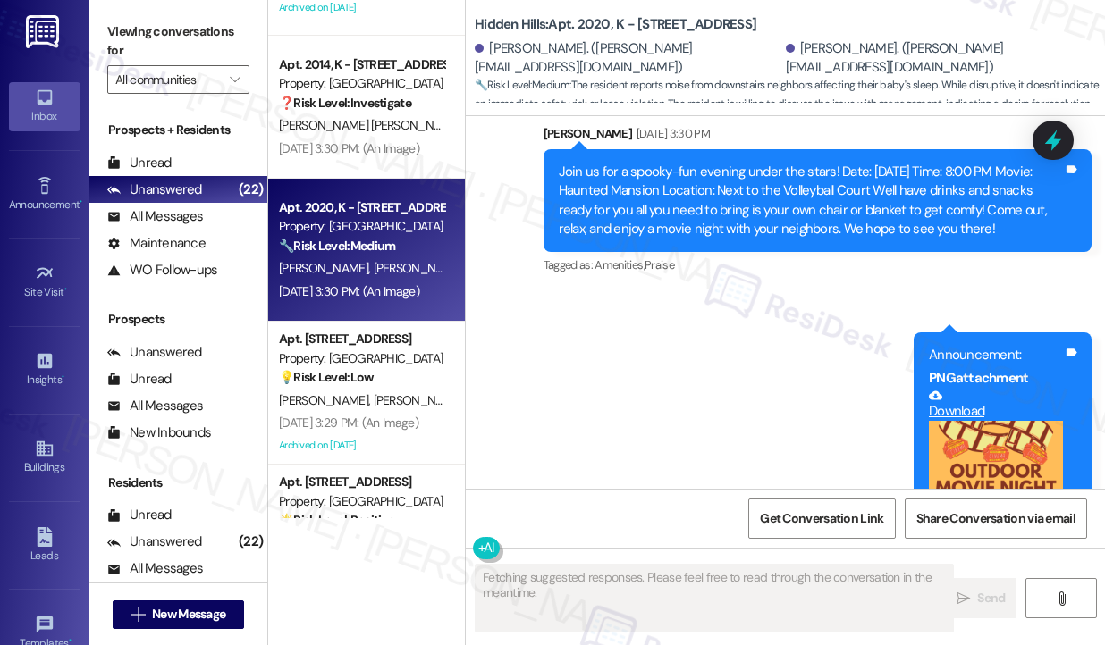
scroll to position [6884, 0]
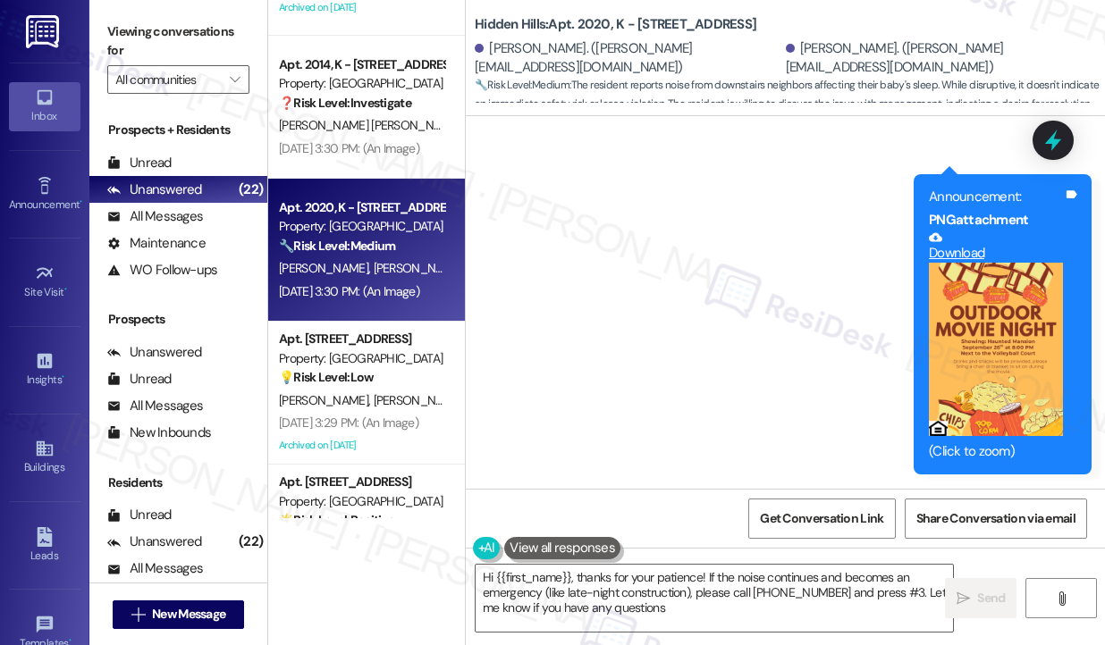
type textarea "Hi {{first_name}}, thanks for your patience! If the noise continues and becomes…"
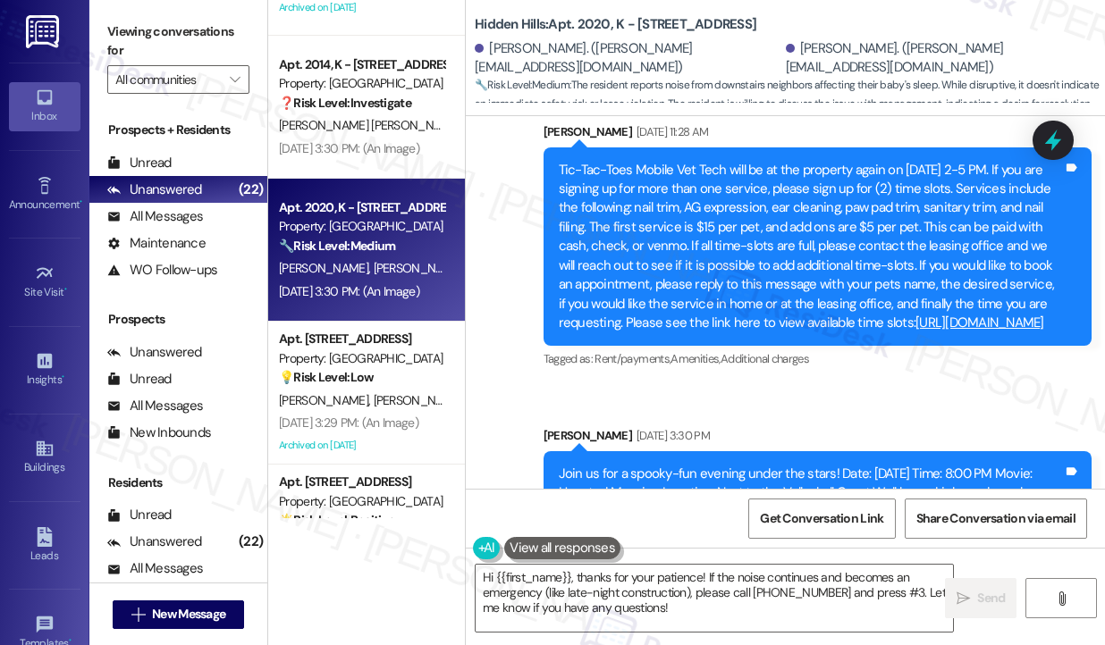
scroll to position [6437, 0]
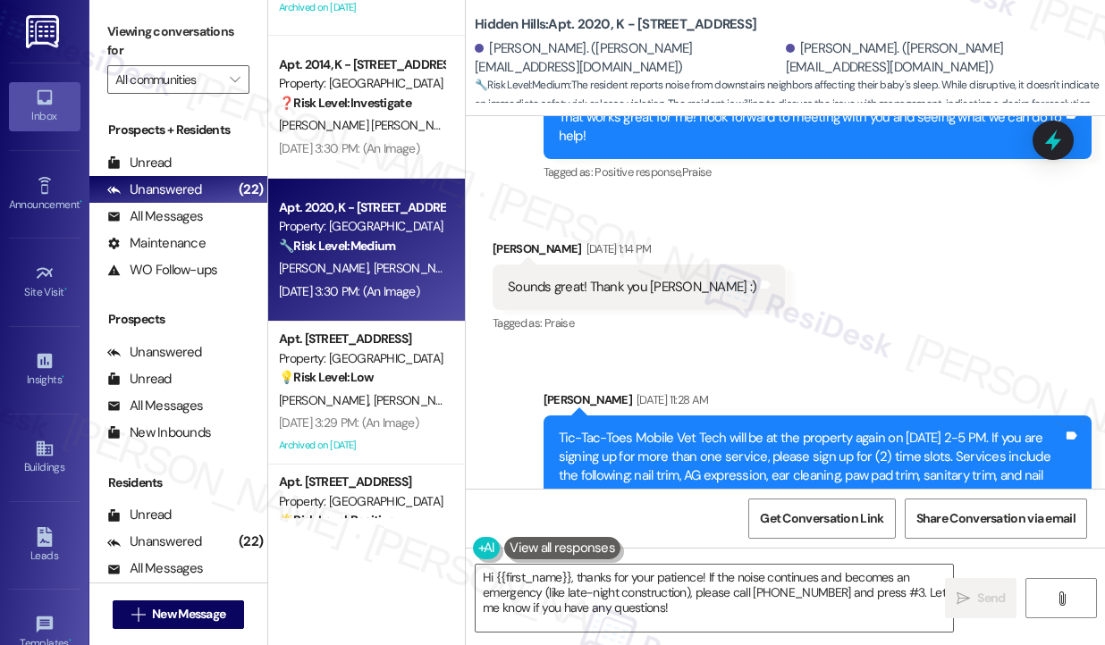
drag, startPoint x: 540, startPoint y: 312, endPoint x: 674, endPoint y: 322, distance: 134.4
click at [672, 310] on div "Sounds great! Thank you [PERSON_NAME] :) Tags and notes" at bounding box center [638, 288] width 292 height 46
click at [672, 297] on div "Sounds great! Thank you [PERSON_NAME] :)" at bounding box center [632, 287] width 248 height 19
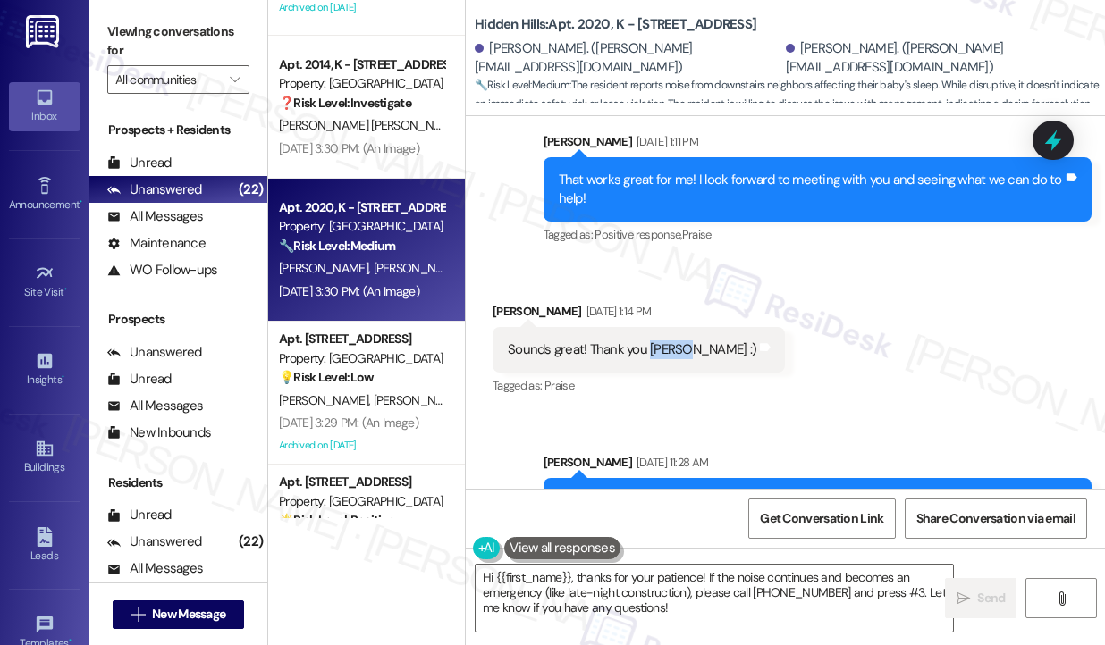
scroll to position [6347, 0]
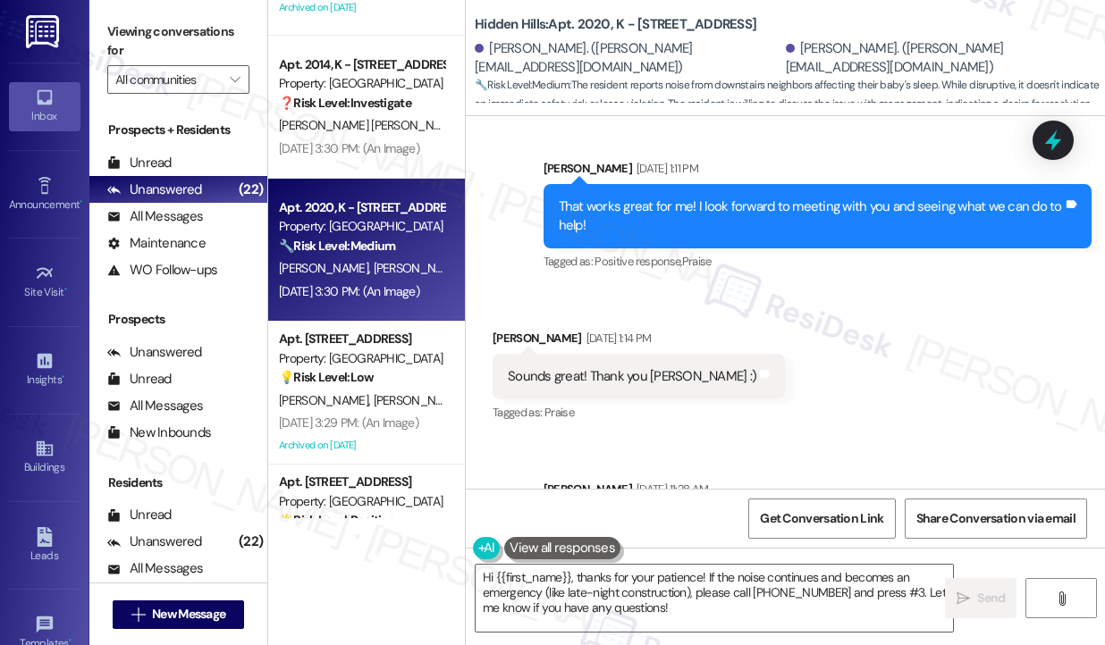
click at [665, 236] on div "That works great for me! I look forward to meeting with you and seeing what we …" at bounding box center [811, 217] width 505 height 38
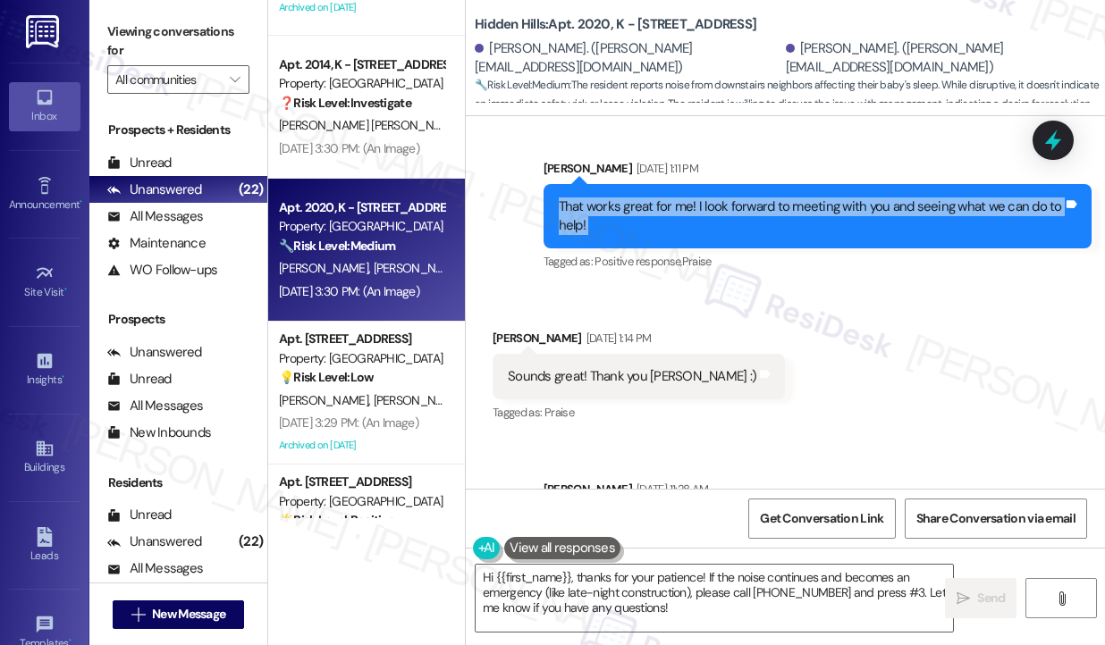
click at [665, 236] on div "That works great for me! I look forward to meeting with you and seeing what we …" at bounding box center [811, 217] width 505 height 38
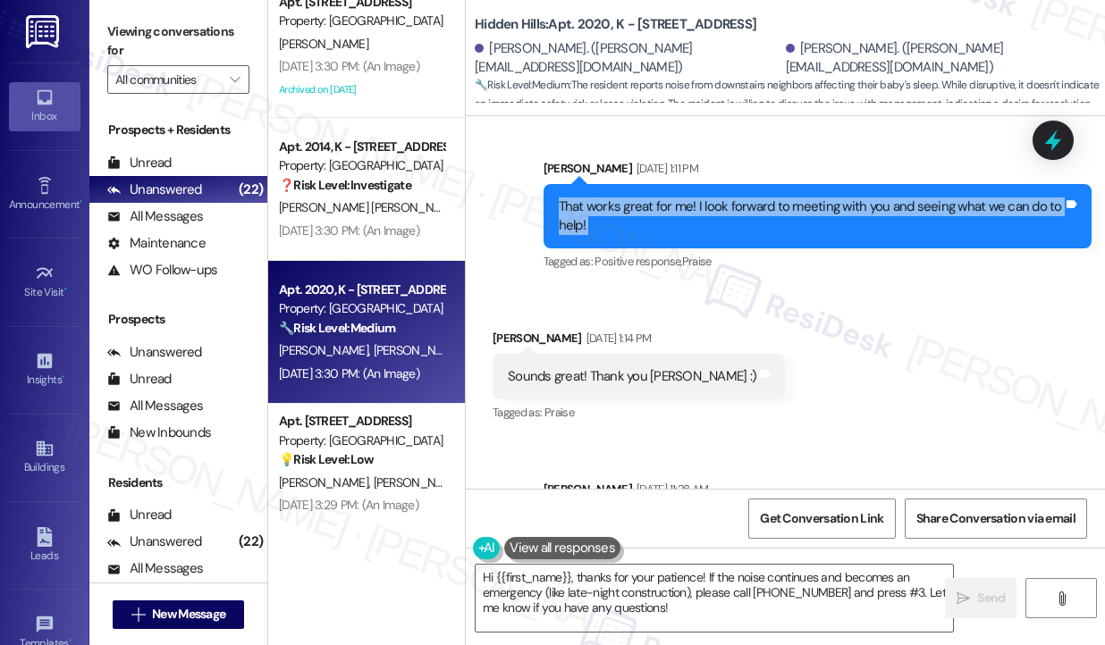
scroll to position [1358, 0]
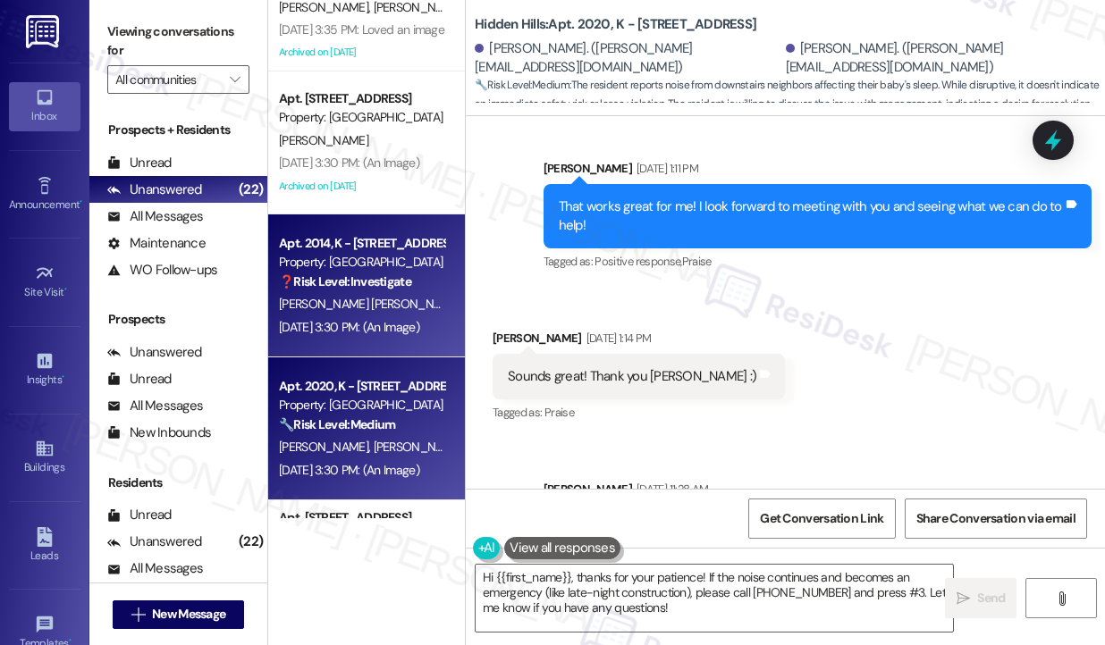
click at [378, 299] on div "[PERSON_NAME] [PERSON_NAME]" at bounding box center [361, 304] width 169 height 22
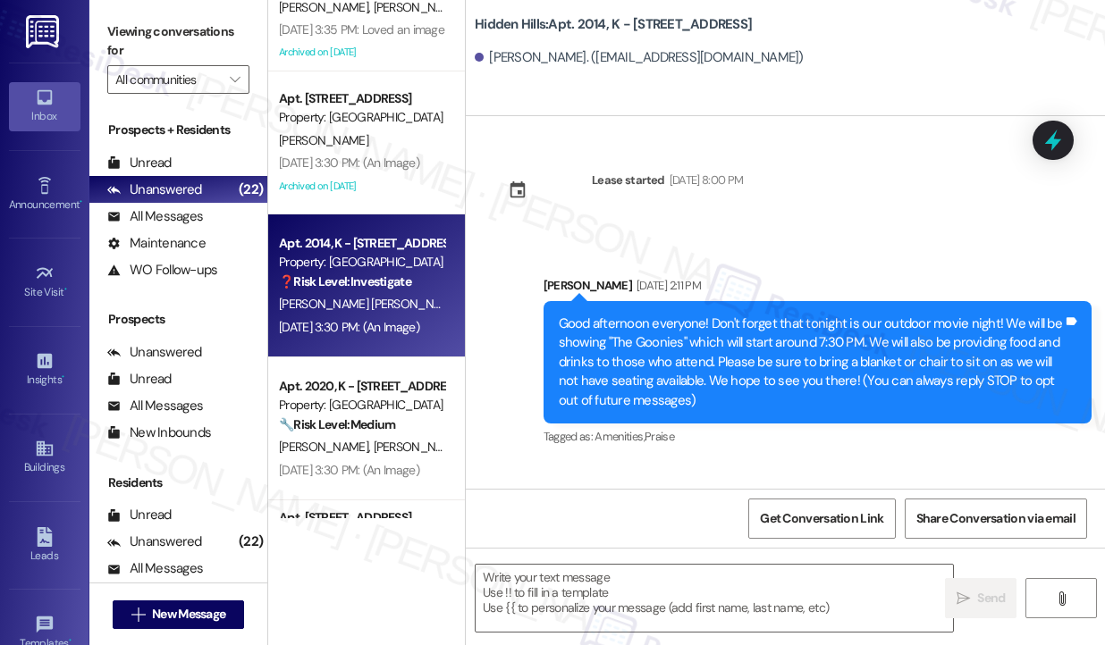
type textarea "Fetching suggested responses. Please feel free to read through the conversation…"
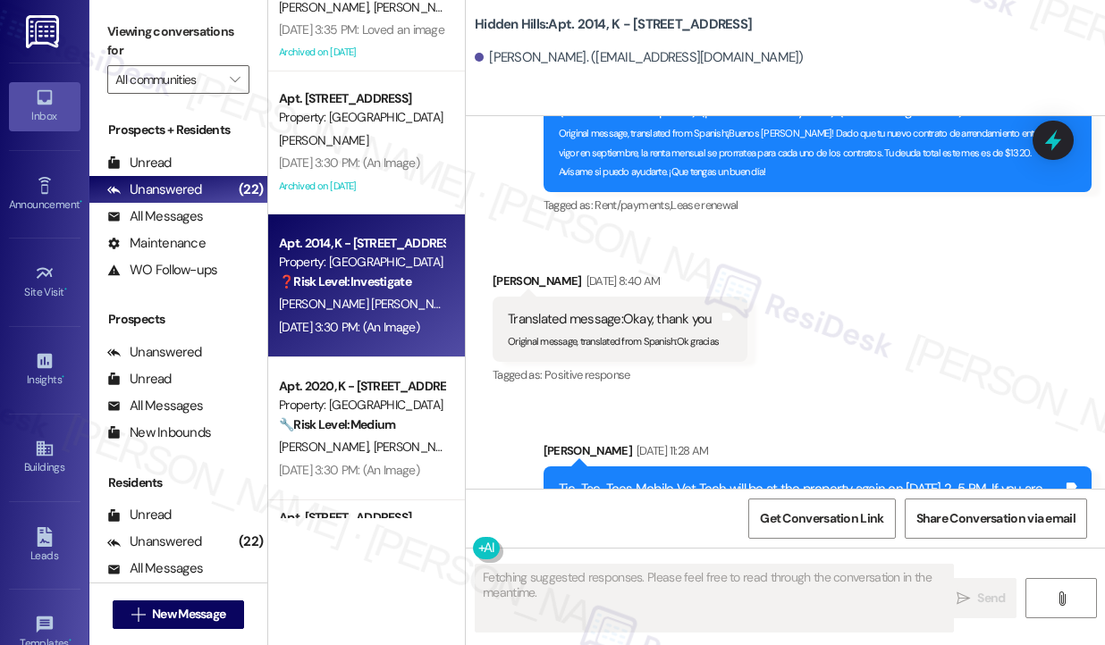
scroll to position [28150, 0]
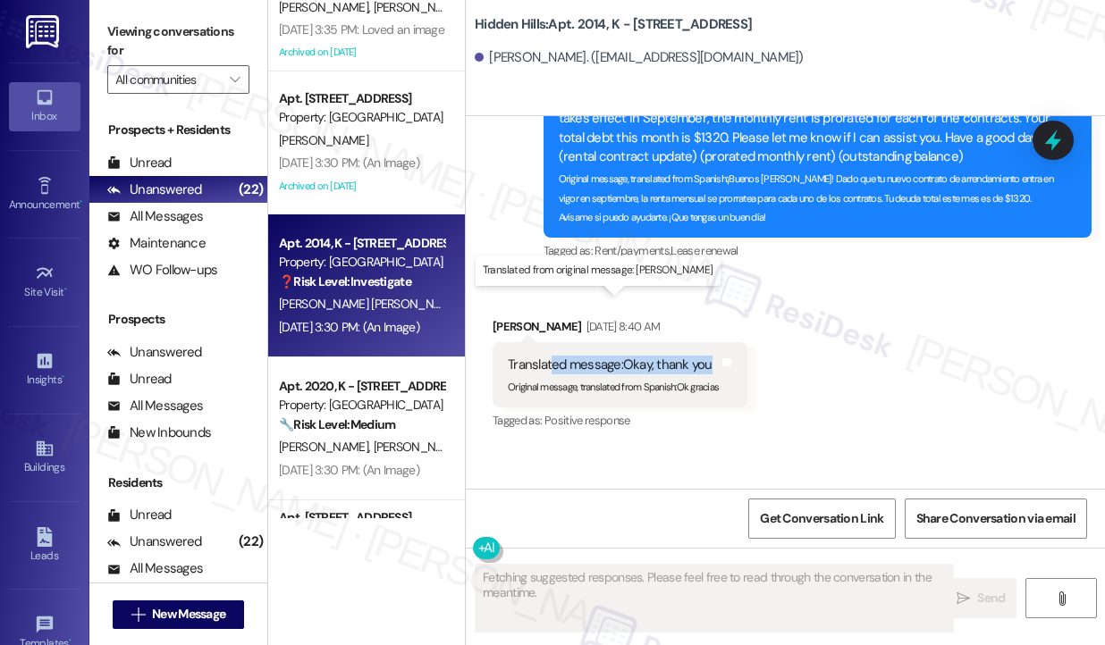
drag, startPoint x: 554, startPoint y: 302, endPoint x: 708, endPoint y: 302, distance: 153.7
click at [708, 356] on div "Translated message: Okay, thank you" at bounding box center [613, 365] width 211 height 19
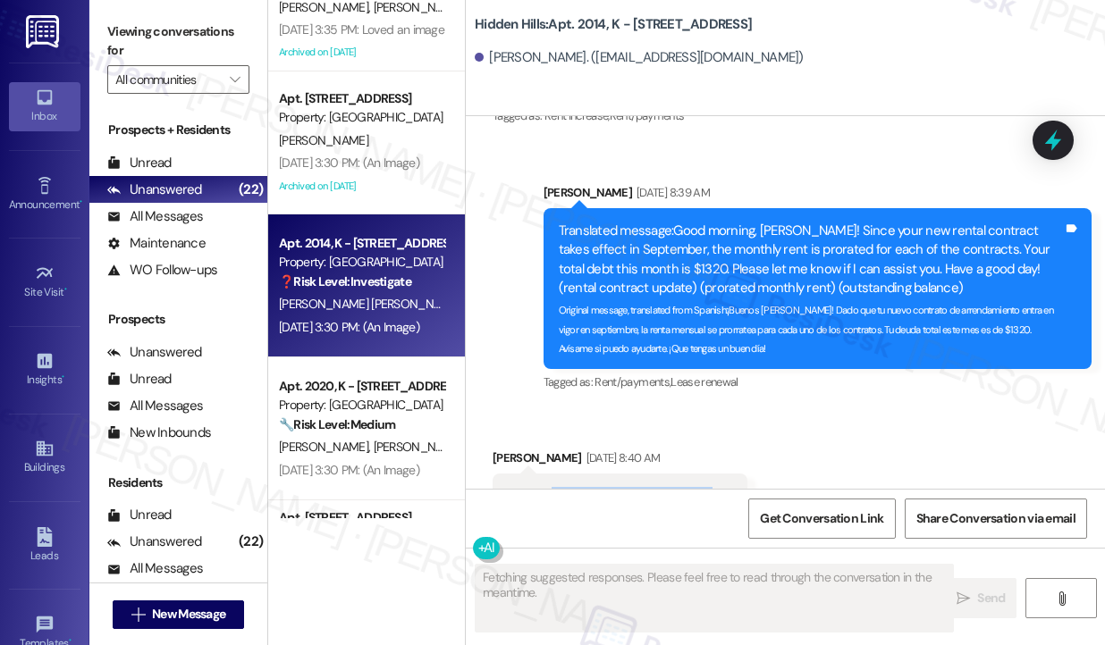
scroll to position [27882, 0]
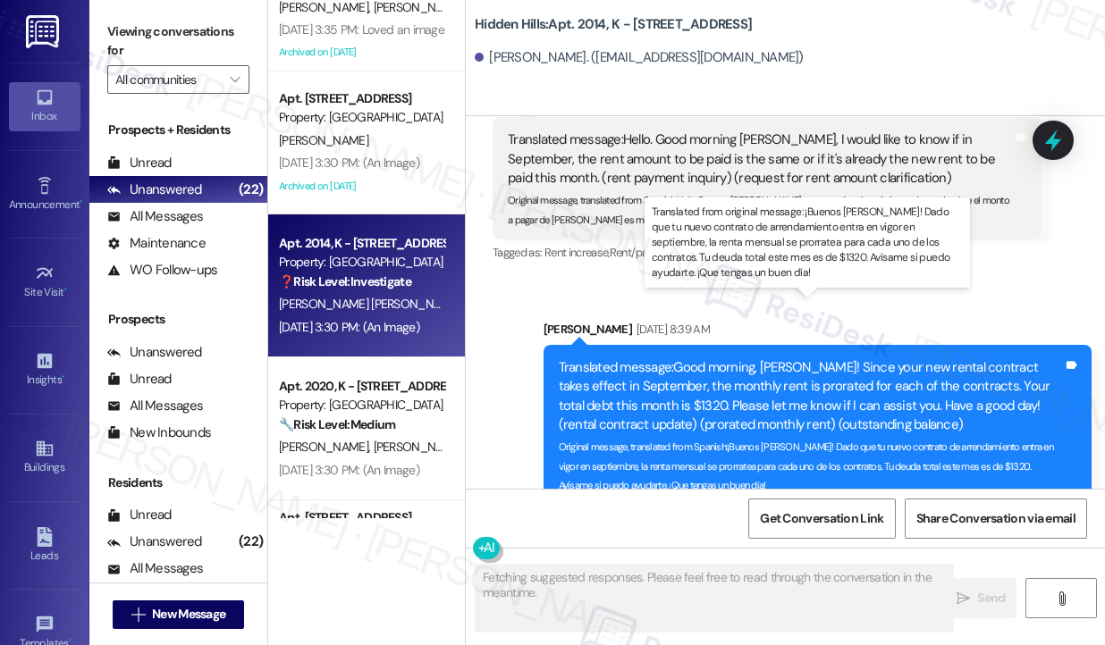
click at [644, 358] on div "Translated message: Good morning, [PERSON_NAME]! Since your new rental contract…" at bounding box center [811, 396] width 505 height 77
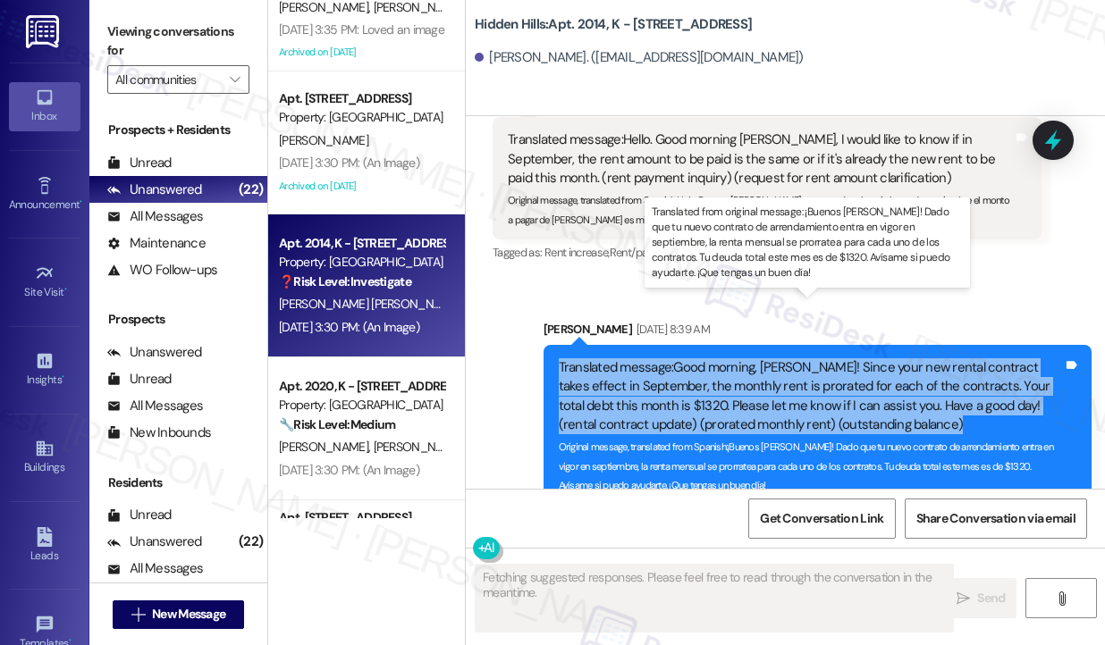
click at [644, 358] on div "Translated message: Good morning, [PERSON_NAME]! Since your new rental contract…" at bounding box center [811, 396] width 505 height 77
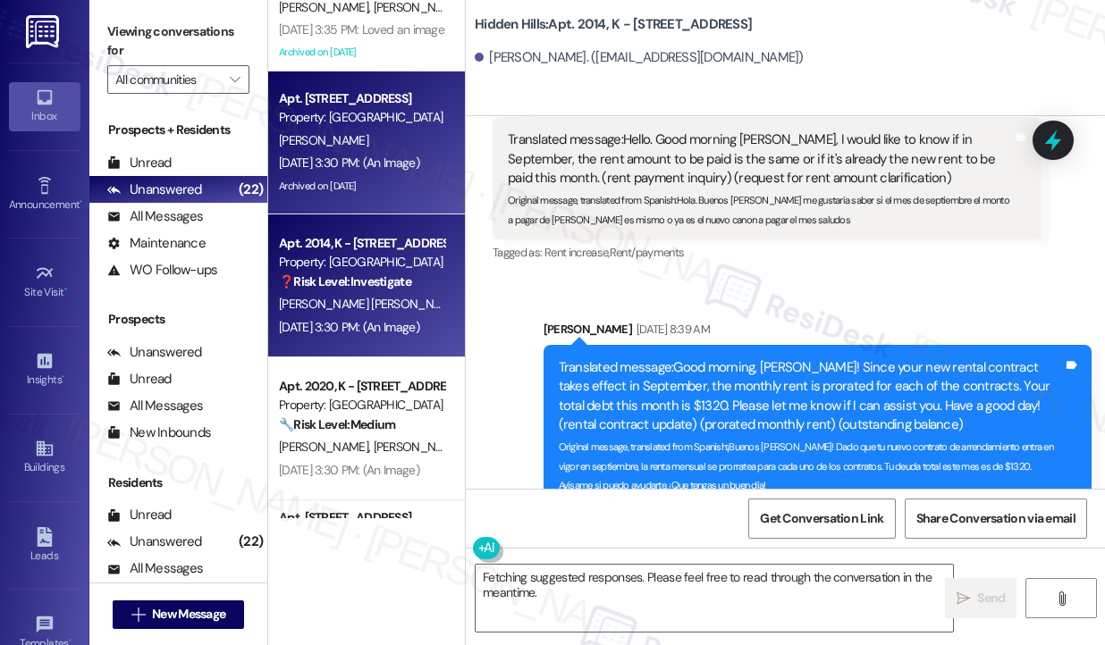
click at [357, 157] on div "[DATE] 3:30 PM: (An Image) [DATE] 3:30 PM: (An Image)" at bounding box center [349, 163] width 140 height 16
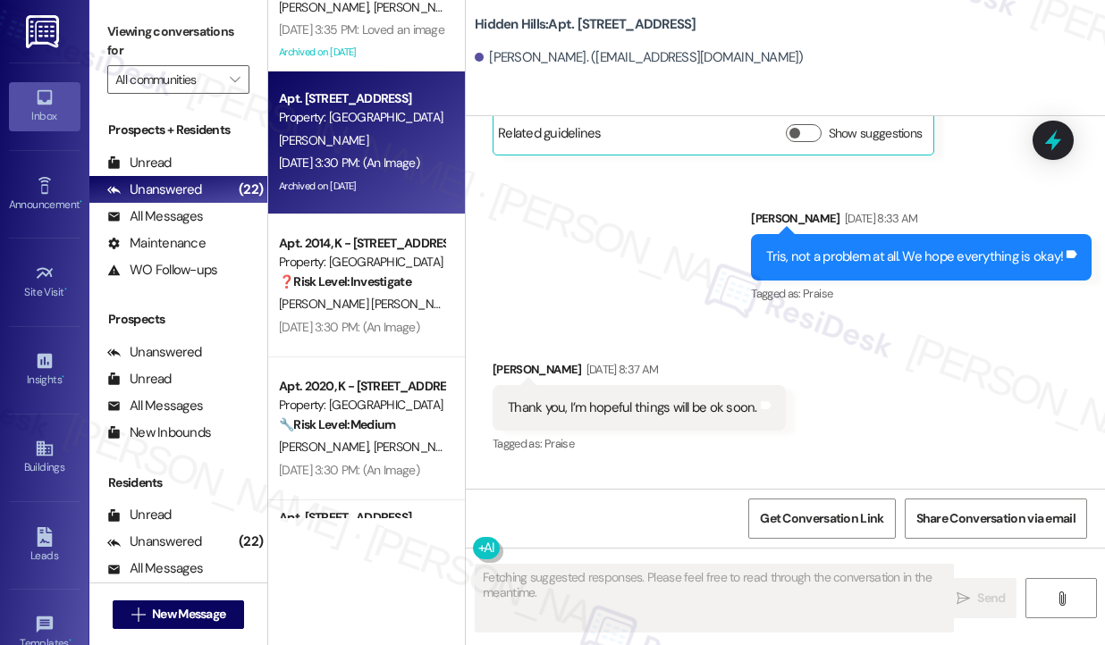
scroll to position [35445, 0]
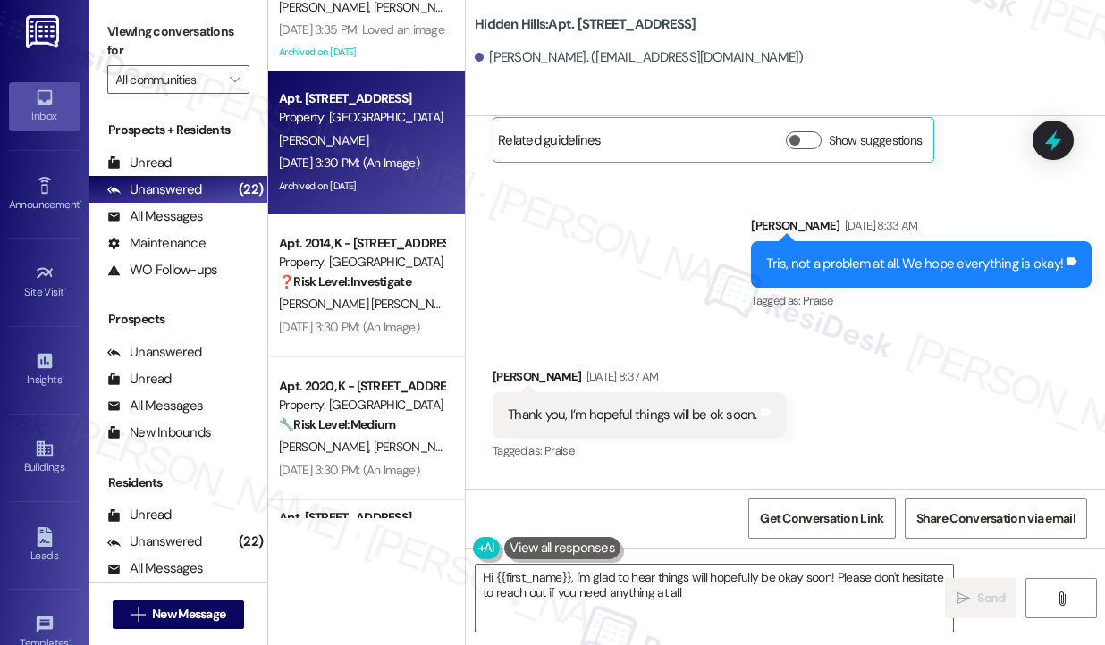
type textarea "Hi {{first_name}}, I'm glad to hear things will hopefully be okay soon! Please …"
click at [580, 410] on div "Thank you, I’m hopeful things will be ok soon." at bounding box center [632, 415] width 249 height 19
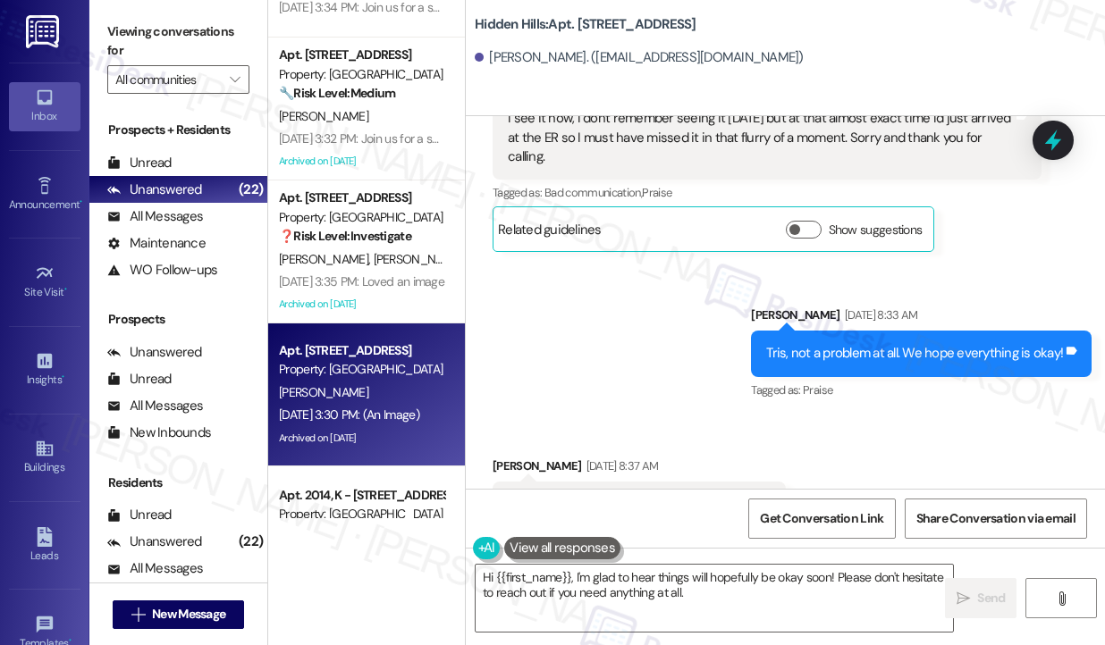
scroll to position [1090, 0]
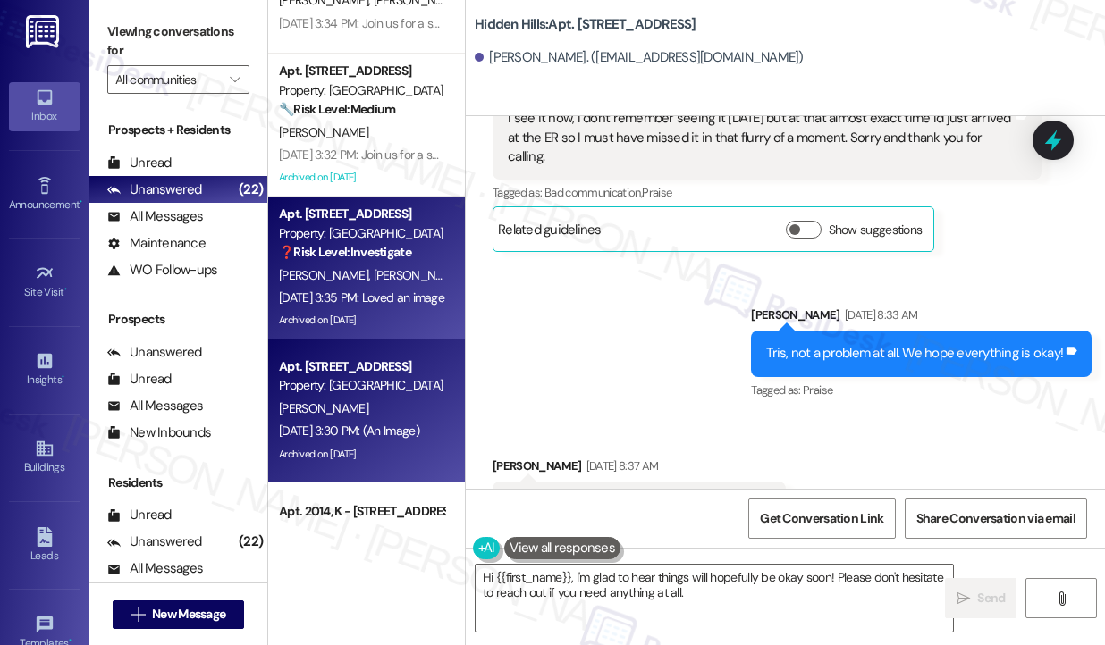
click at [375, 274] on span "[PERSON_NAME]" at bounding box center [418, 275] width 89 height 16
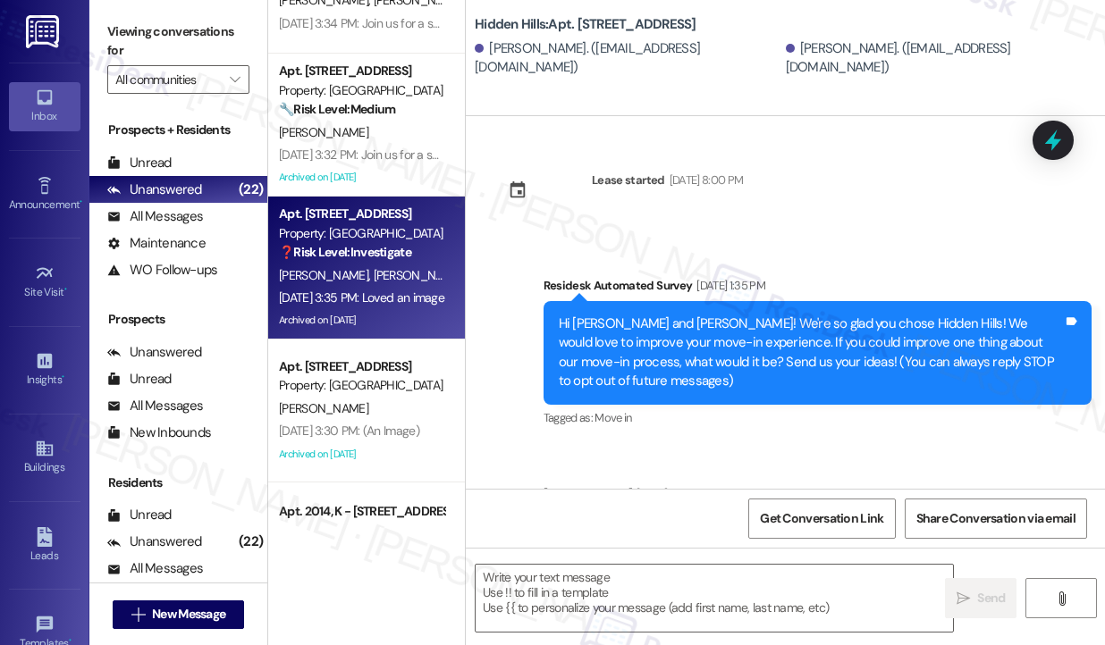
scroll to position [7779, 0]
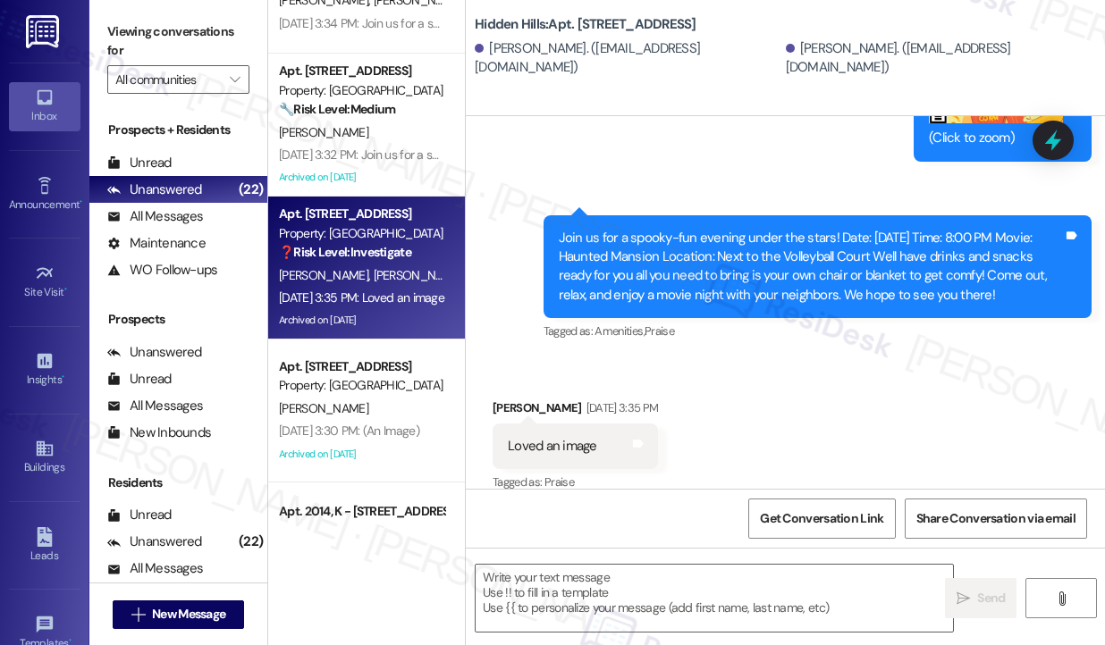
type textarea "Fetching suggested responses. Please feel free to read through the conversation…"
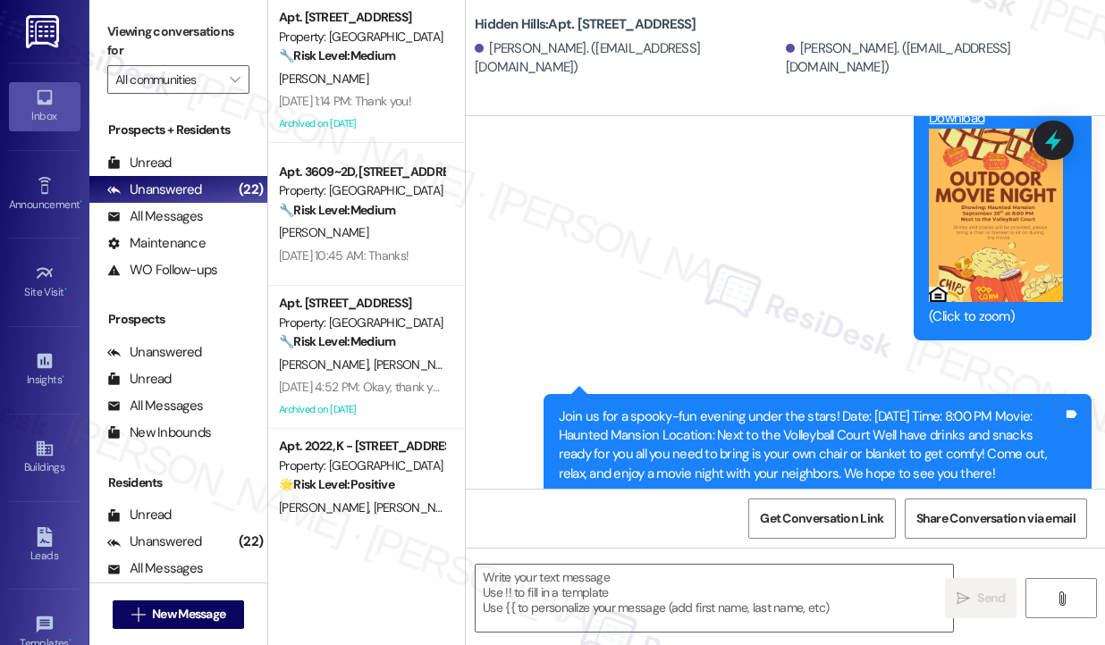
scroll to position [0, 0]
